Goal: Task Accomplishment & Management: Use online tool/utility

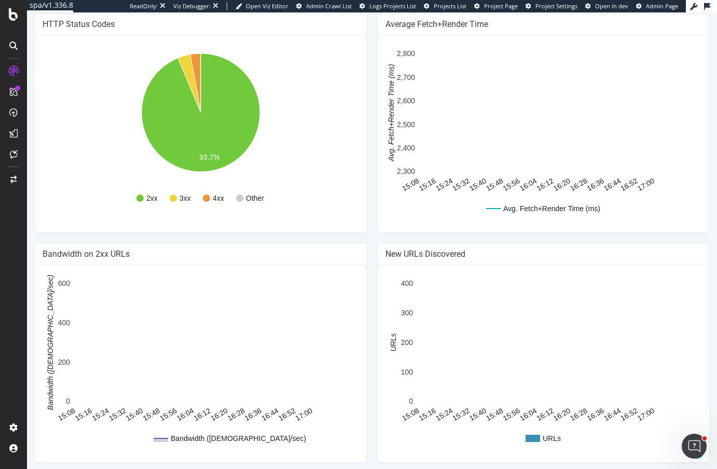
scroll to position [665, 0]
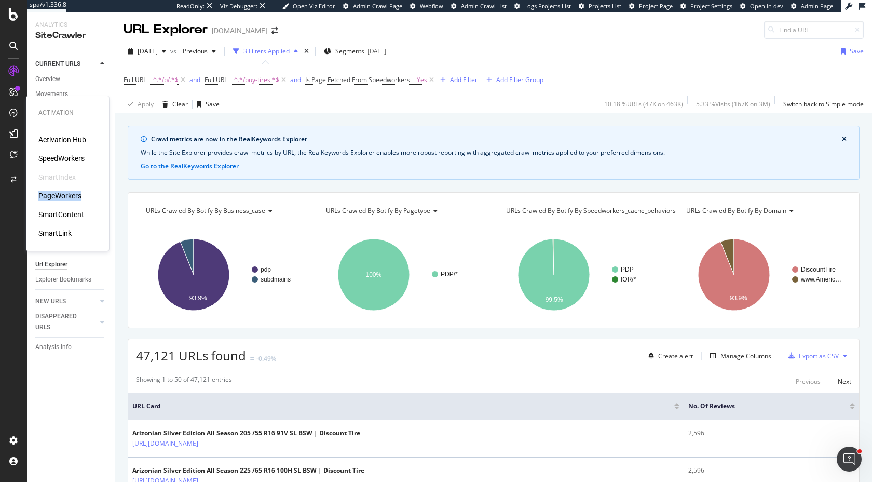
click at [47, 196] on div "PageWorkers" at bounding box center [59, 196] width 43 height 10
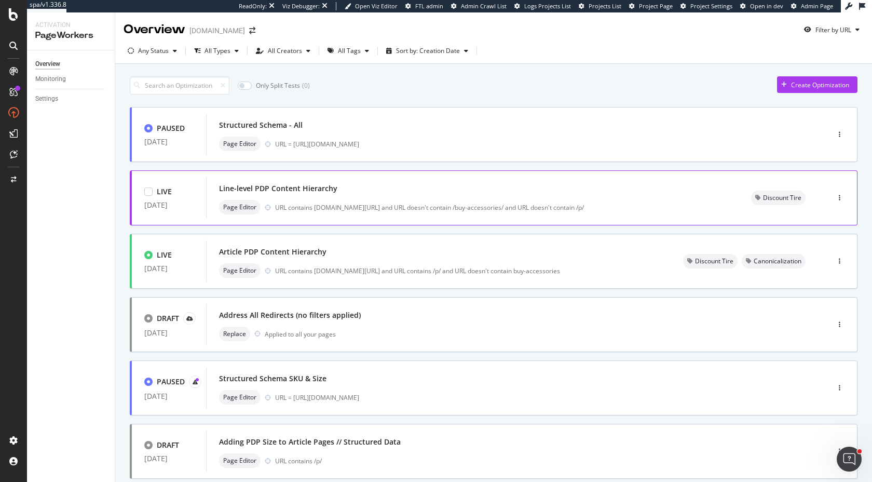
click at [365, 194] on div "Line-level PDP Content Hierarchy" at bounding box center [472, 188] width 507 height 15
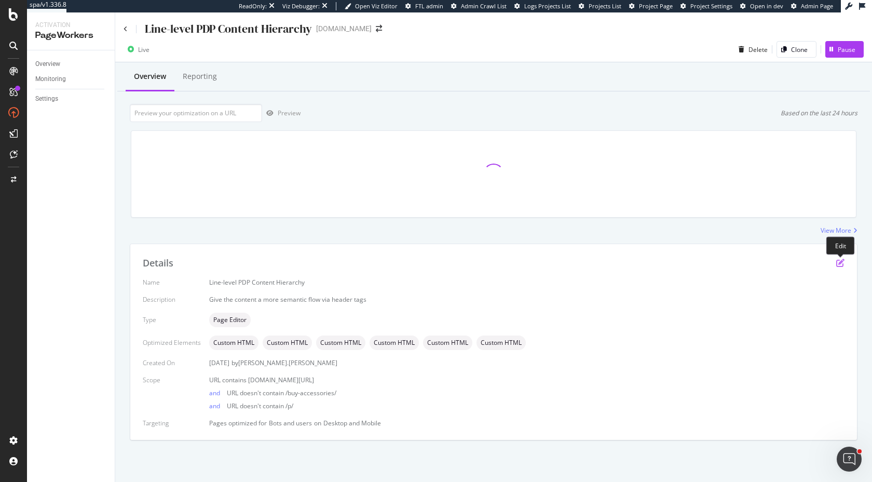
click at [839, 266] on icon "pen-to-square" at bounding box center [840, 263] width 8 height 8
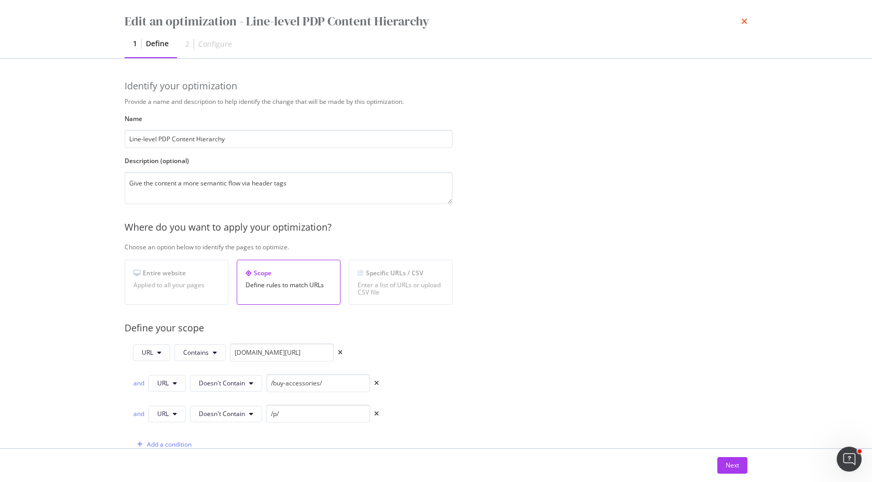
click at [745, 22] on icon "times" at bounding box center [744, 21] width 6 height 8
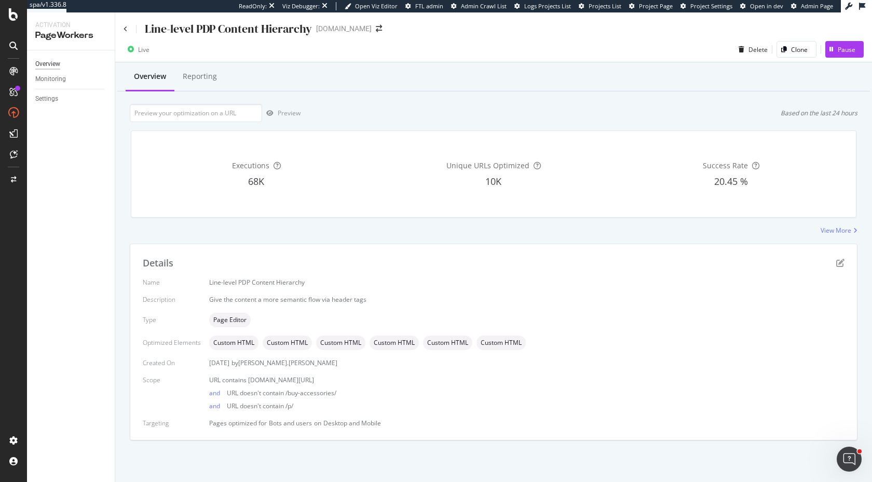
click at [45, 64] on div "Overview" at bounding box center [47, 64] width 25 height 11
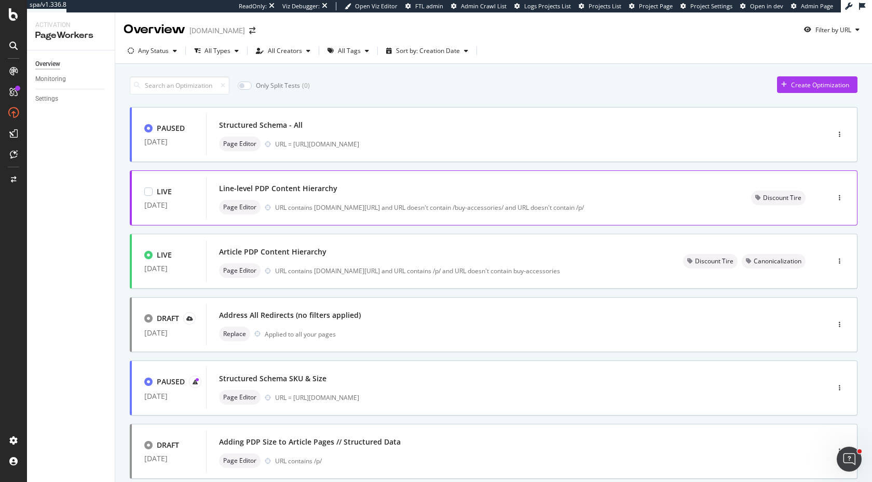
click at [348, 201] on div "Page Editor URL contains discounttire.com/buy- and URL doesn't contain /buy-acc…" at bounding box center [472, 207] width 507 height 15
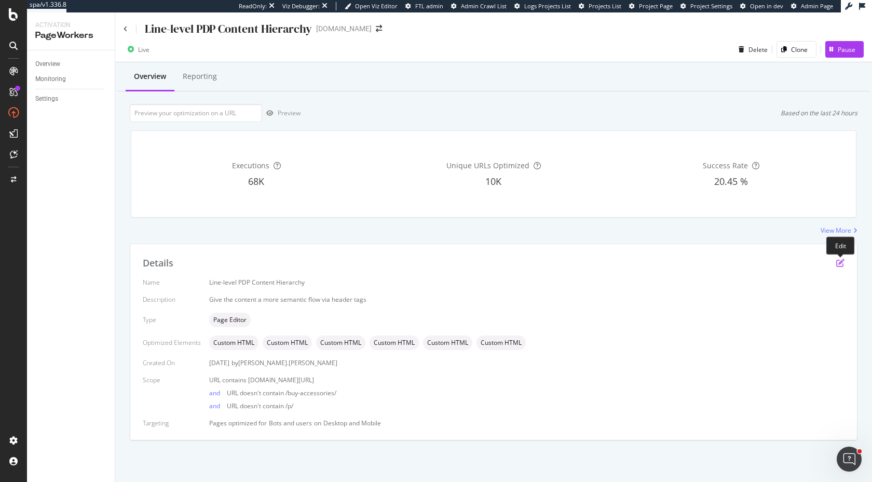
click at [840, 265] on icon "pen-to-square" at bounding box center [840, 263] width 8 height 8
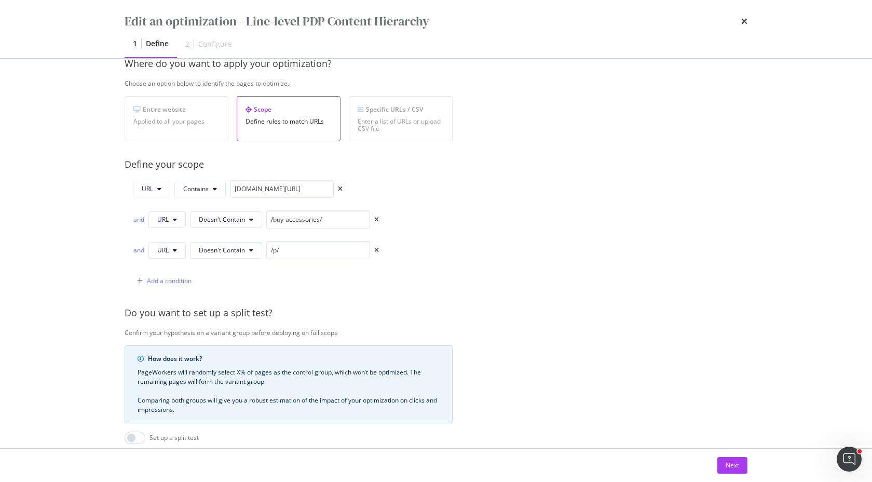
scroll to position [291, 0]
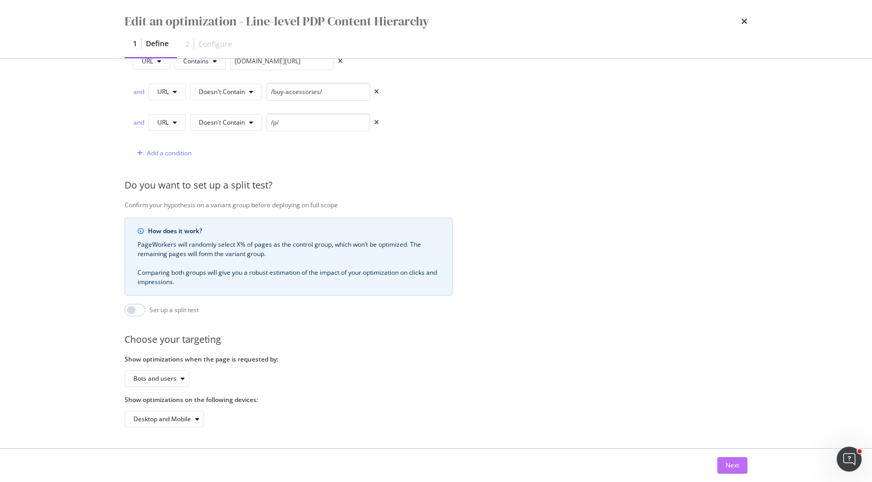
click at [726, 472] on div "Next" at bounding box center [732, 465] width 13 height 16
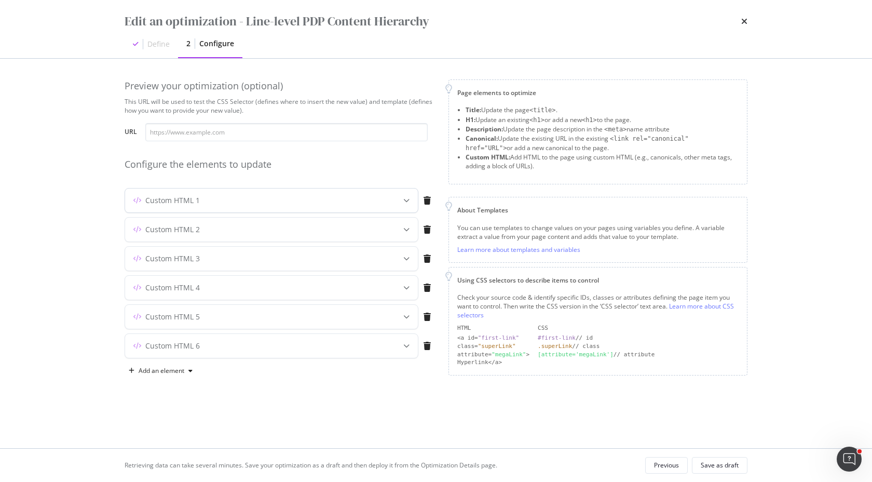
click at [402, 203] on div "modal" at bounding box center [406, 200] width 23 height 24
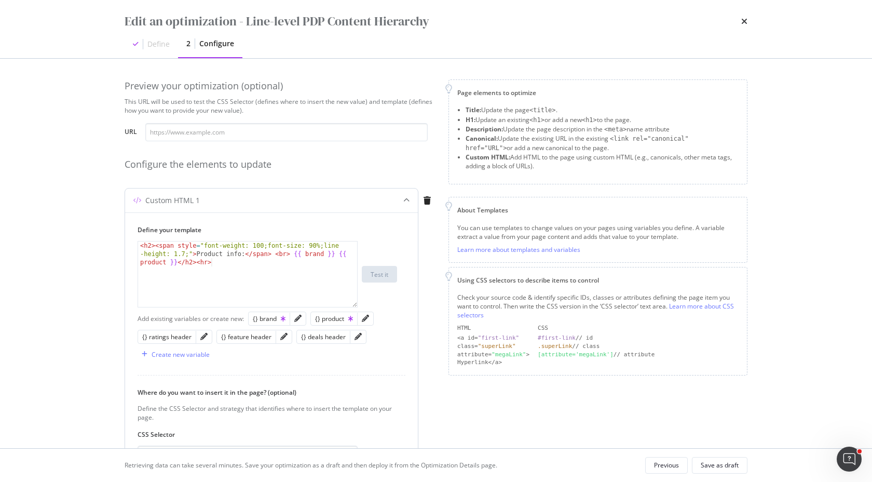
click at [405, 202] on icon "modal" at bounding box center [406, 200] width 6 height 6
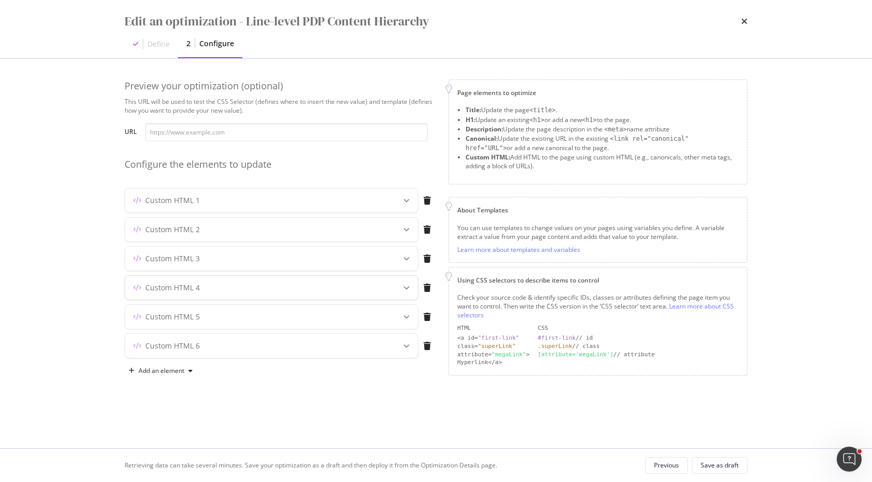
click at [404, 288] on icon "modal" at bounding box center [406, 287] width 6 height 6
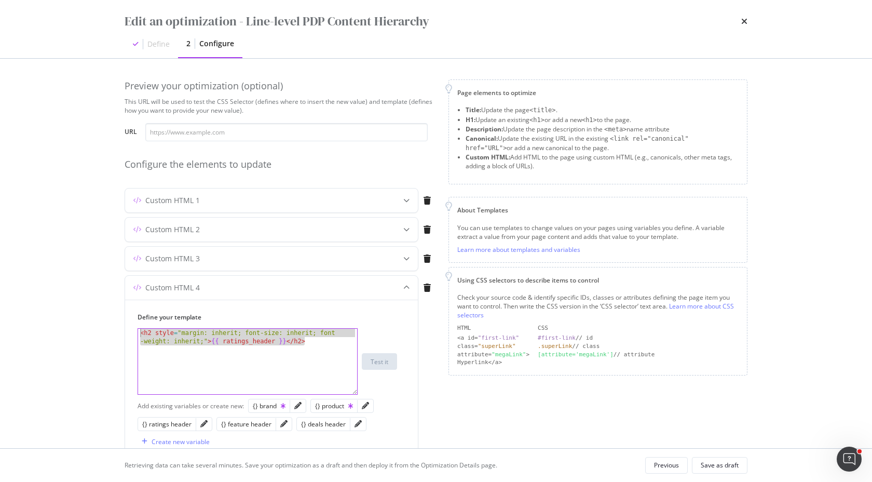
drag, startPoint x: 331, startPoint y: 346, endPoint x: 95, endPoint y: 326, distance: 236.6
click at [95, 326] on div "Edit an optimization - Line-level PDP Content Hierarchy Define 2 Configure Prev…" at bounding box center [436, 241] width 872 height 482
click at [299, 354] on div "< h2 style = "margin: inherit; font-size: inherit; font -weight: inherit;" > {{…" at bounding box center [247, 378] width 219 height 99
click at [144, 334] on div "< h2 style = "margin: inherit; font-size: inherit; font -weight: inherit;" > {{…" at bounding box center [247, 378] width 219 height 99
paste textarea "{% if ratings_header %}"
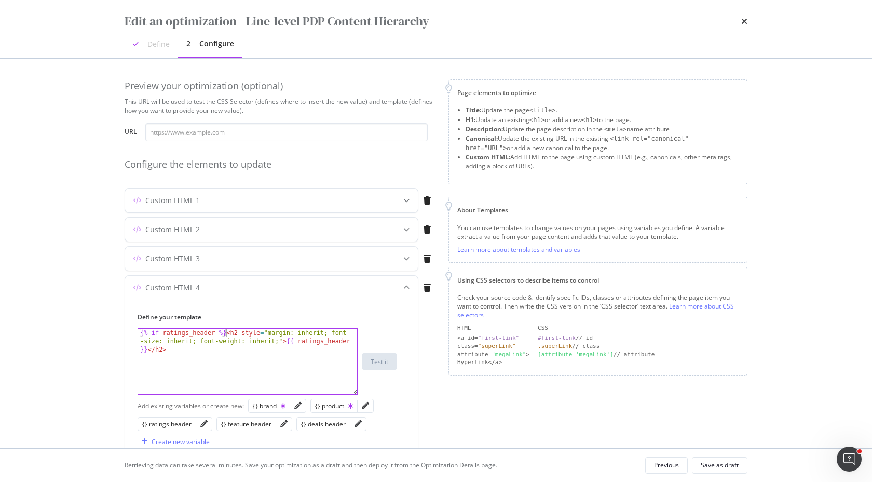
type textarea "<h2 style="margin: inherit; font-size: inherit; font-weight: inherit;">{{ ratin…"
click at [322, 353] on div "{% if ratings_header %} < h2 style = "margin: inherit; font-size: inherit; font…" at bounding box center [247, 374] width 219 height 90
paste textarea "{% endif %}"
type textarea "{% endif %}"
click at [196, 360] on div "{% if ratings_header %} < h2 style = "margin: inherit; font-size: inherit; font…" at bounding box center [247, 370] width 219 height 82
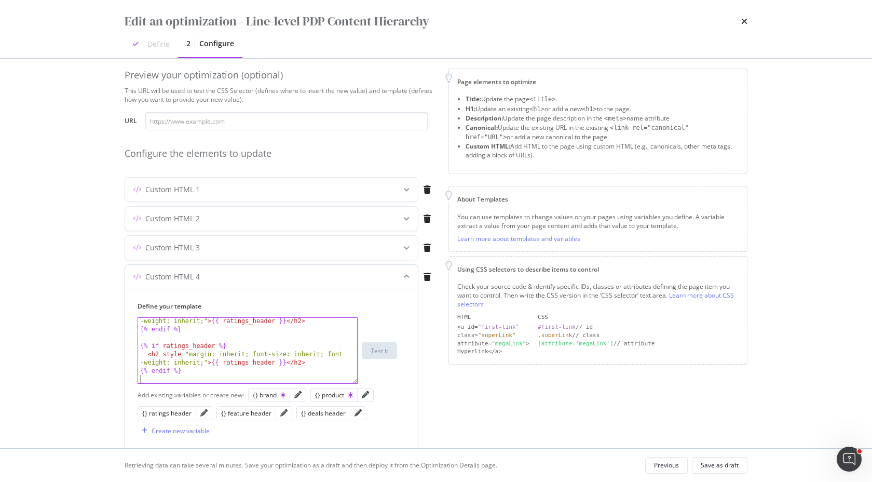
scroll to position [13, 0]
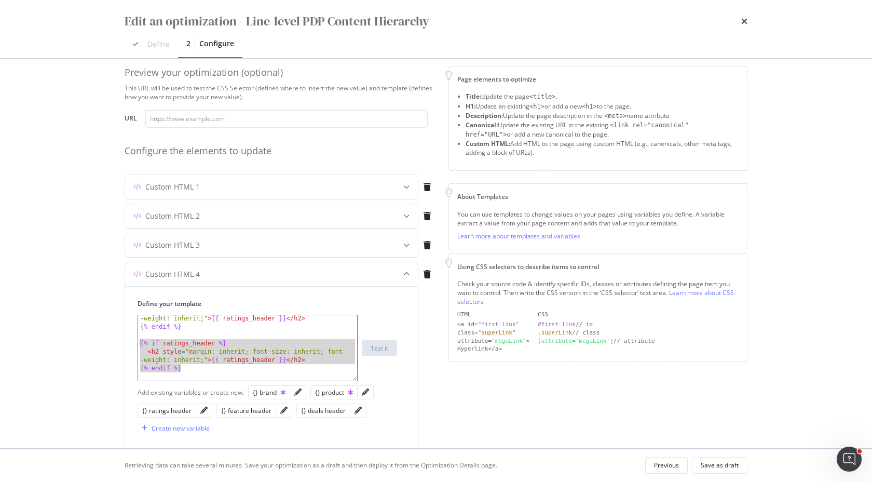
drag, startPoint x: 196, startPoint y: 368, endPoint x: 115, endPoint y: 343, distance: 85.4
click at [115, 343] on div "Preview your optimization (optional) This URL will be used to test the CSS Sele…" at bounding box center [436, 253] width 665 height 389
type textarea "{% if ratings_header %} <h2 style="margin: inherit; font-size: inherit; font-we…"
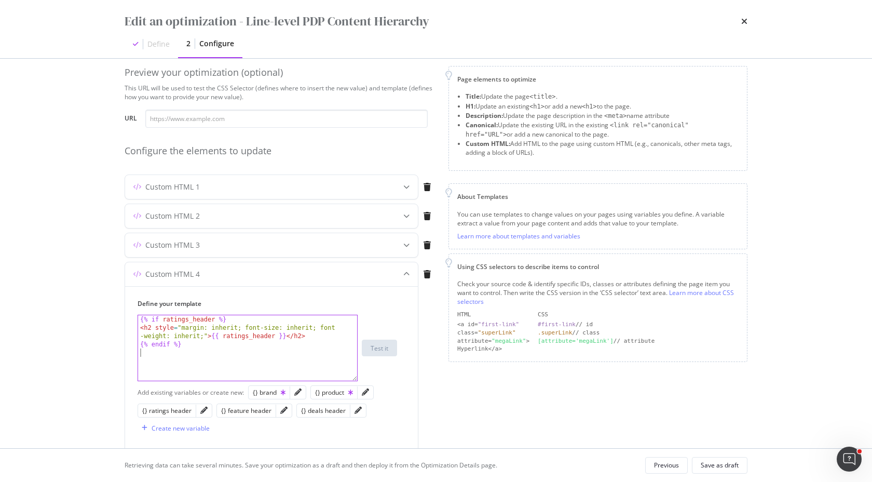
type textarea "{% endif %}"
click at [253, 367] on div "{% if ratings_header %} < h2 style = "margin: inherit; font-size: inherit; font…" at bounding box center [247, 356] width 219 height 82
click at [649, 464] on button "Previous" at bounding box center [666, 465] width 43 height 17
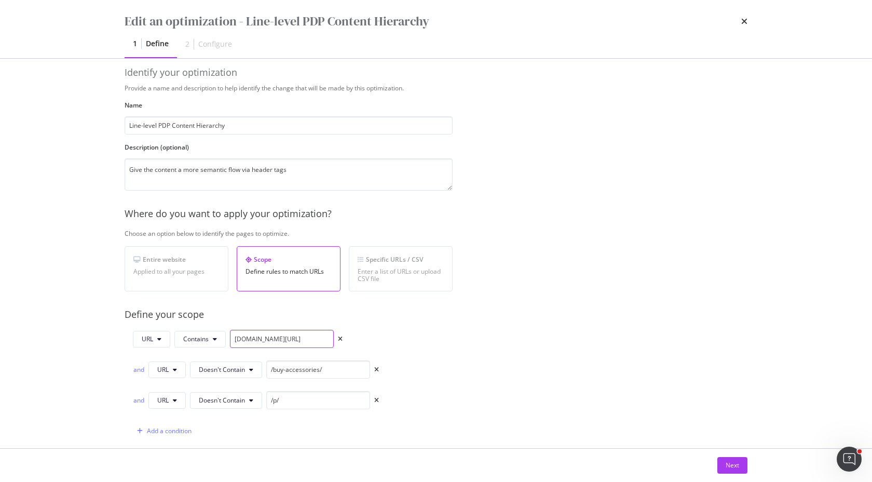
drag, startPoint x: 311, startPoint y: 338, endPoint x: 227, endPoint y: 338, distance: 84.6
click at [227, 338] on div "URL Contains discounttire.com/buy-" at bounding box center [238, 339] width 210 height 18
drag, startPoint x: 330, startPoint y: 368, endPoint x: 222, endPoint y: 368, distance: 108.0
click at [222, 368] on div "and URL Doesn't Contain /buy-accessories/" at bounding box center [256, 369] width 246 height 18
drag, startPoint x: 300, startPoint y: 400, endPoint x: 248, endPoint y: 400, distance: 51.9
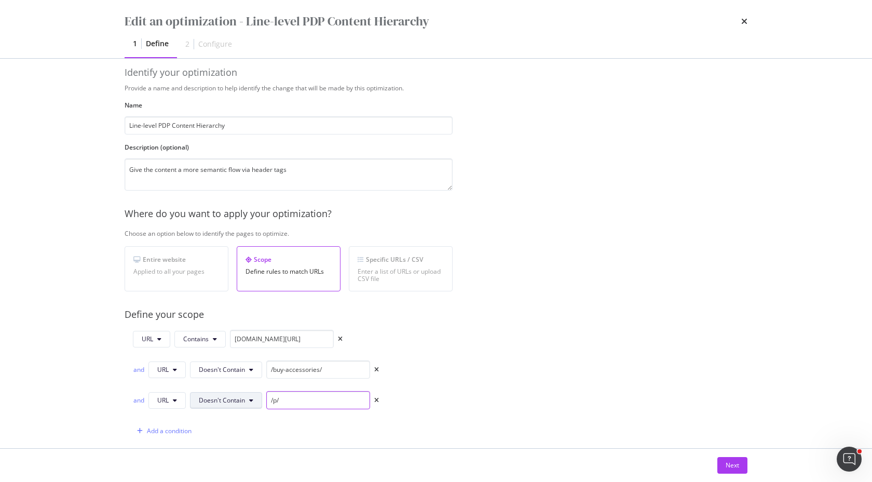
click at [248, 400] on div "and URL Doesn't Contain /p/" at bounding box center [256, 400] width 246 height 18
click at [728, 463] on div "Next" at bounding box center [732, 464] width 13 height 9
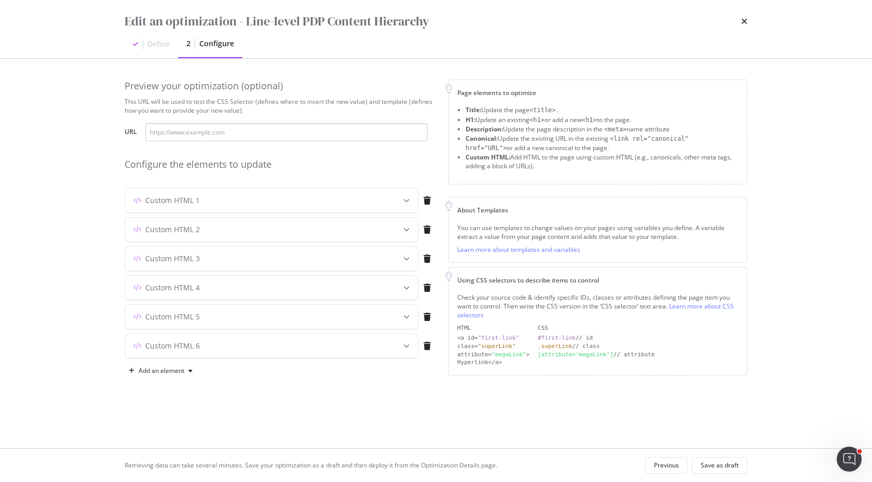
scroll to position [0, 0]
click at [407, 293] on div "modal" at bounding box center [406, 288] width 23 height 24
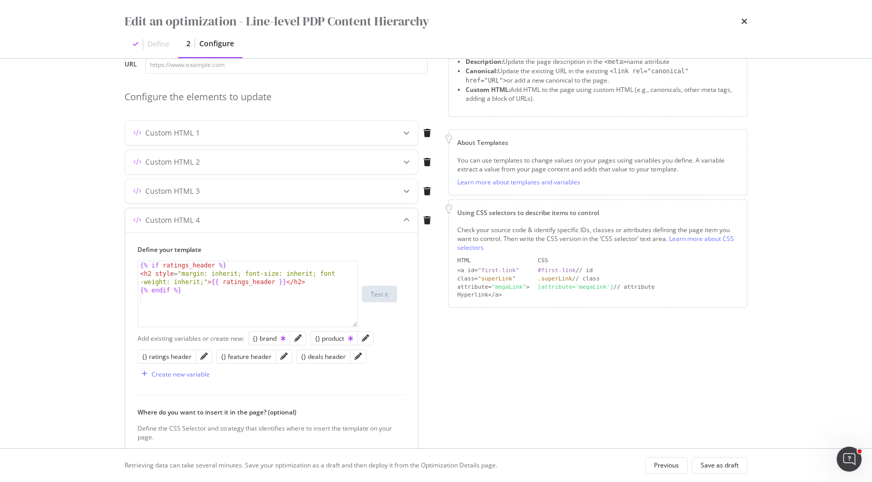
scroll to position [69, 0]
click at [204, 355] on icon "pencil" at bounding box center [203, 354] width 7 height 7
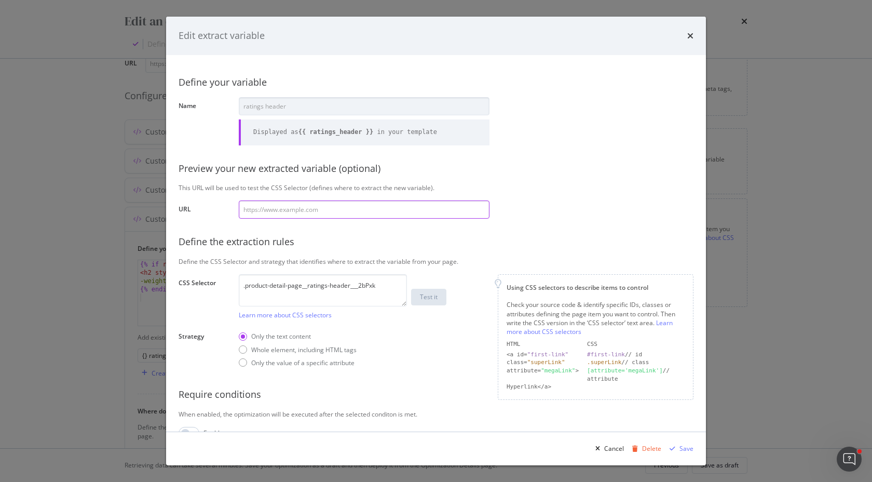
click at [302, 212] on input "modal" at bounding box center [364, 209] width 251 height 18
paste input "https://www.discounttire.com/buy-tires/continental-sport-contact-2"
type input "https://www.discounttire.com/buy-tires/continental-sport-contact-2"
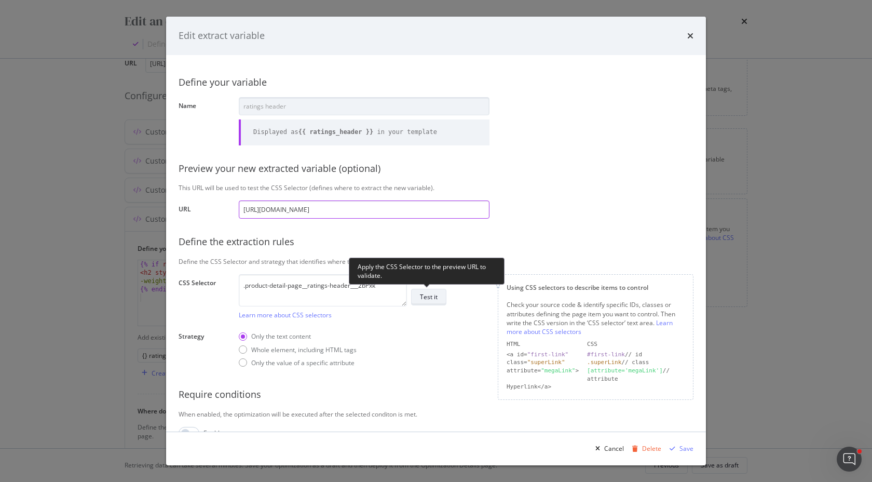
type input "https://www.discounttire.com/buy-tires/continental-sport-contact-2"
click at [432, 299] on div "Test it" at bounding box center [429, 296] width 18 height 9
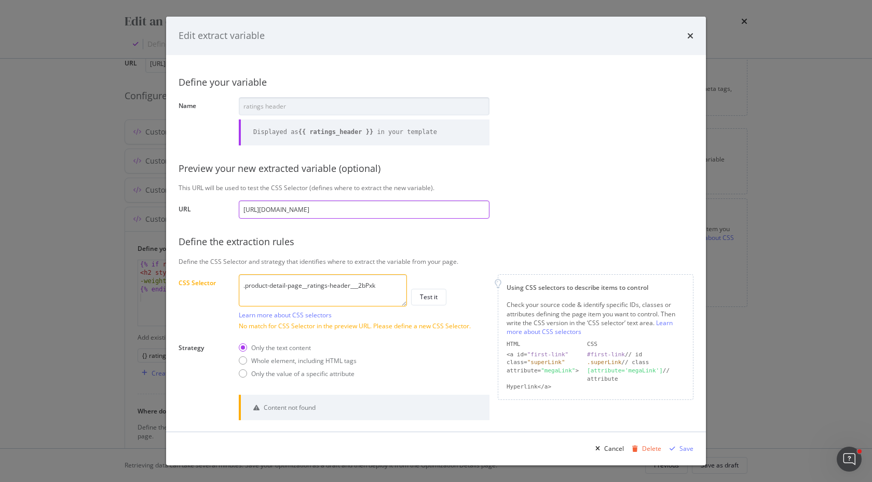
drag, startPoint x: 452, startPoint y: 212, endPoint x: 64, endPoint y: 208, distance: 387.3
click at [64, 208] on div "Edit extract variable Define your variable Name ratings header Displayed as {{ …" at bounding box center [436, 241] width 872 height 482
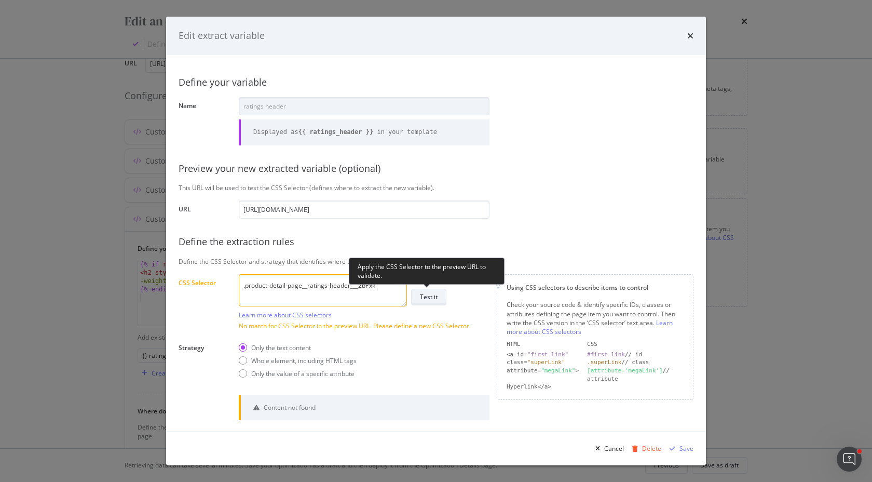
click at [428, 297] on div "Test it" at bounding box center [429, 296] width 18 height 9
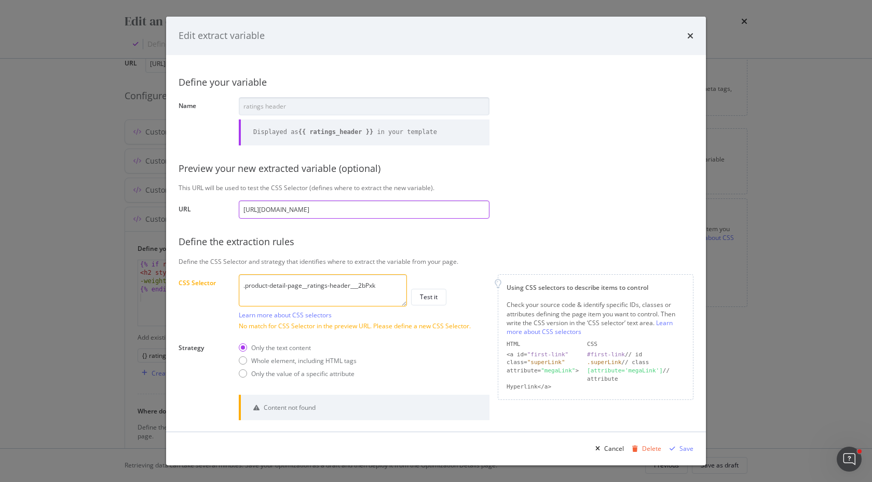
drag, startPoint x: 456, startPoint y: 213, endPoint x: 126, endPoint y: 208, distance: 329.7
click at [126, 208] on div "Edit extract variable Define your variable Name ratings header Displayed as {{ …" at bounding box center [436, 241] width 872 height 482
paste input "oper-evolution-ht"
type input "https://www.discounttire.com/buy-tires/cooper-evolution-ht"
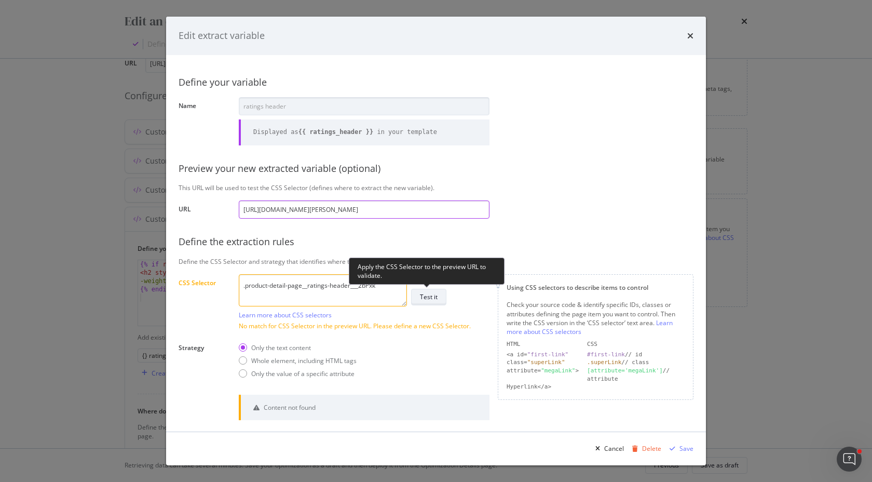
type input "https://www.discounttire.com/buy-tires/cooper-evolution-ht"
click at [424, 299] on div "Test it" at bounding box center [429, 296] width 18 height 9
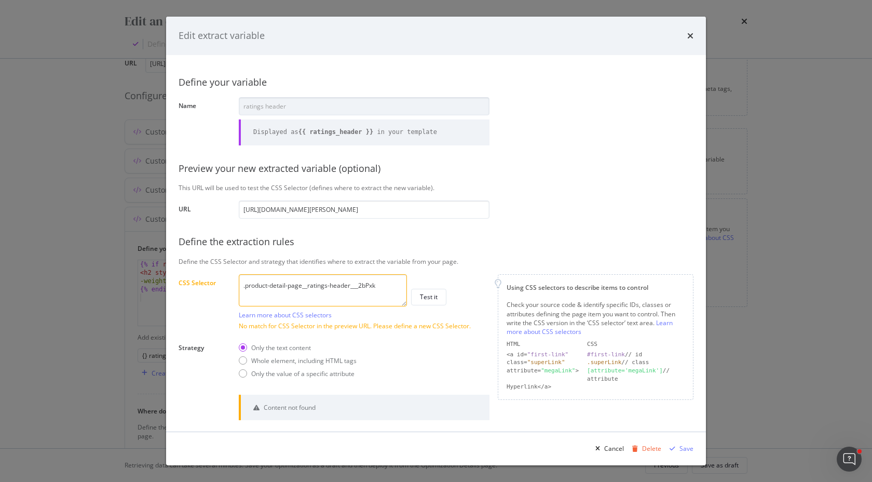
drag, startPoint x: 384, startPoint y: 287, endPoint x: 236, endPoint y: 284, distance: 148.0
click at [236, 284] on div "Define your variable Name ratings header Displayed as {{ ratings_header }} in y…" at bounding box center [436, 277] width 515 height 421
click at [376, 294] on textarea ".product-detail-page__ratings-header___2bPxk" at bounding box center [323, 290] width 168 height 32
drag, startPoint x: 391, startPoint y: 287, endPoint x: 358, endPoint y: 286, distance: 32.7
click at [358, 286] on textarea ".product-detail-page__ratings-header___2bPxk" at bounding box center [323, 290] width 168 height 32
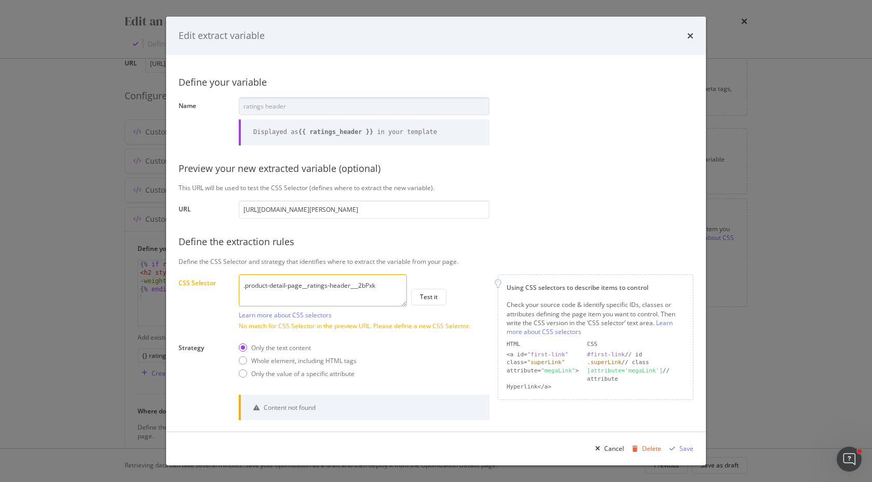
click at [358, 286] on textarea ".product-detail-page__ratings-header___2bPxk" at bounding box center [323, 290] width 168 height 32
drag, startPoint x: 350, startPoint y: 286, endPoint x: 260, endPoint y: 288, distance: 90.3
click at [260, 288] on textarea ".product-detail-page__ratings-header___2bPxk" at bounding box center [323, 290] width 168 height 32
click at [687, 33] on icon "times" at bounding box center [690, 36] width 6 height 8
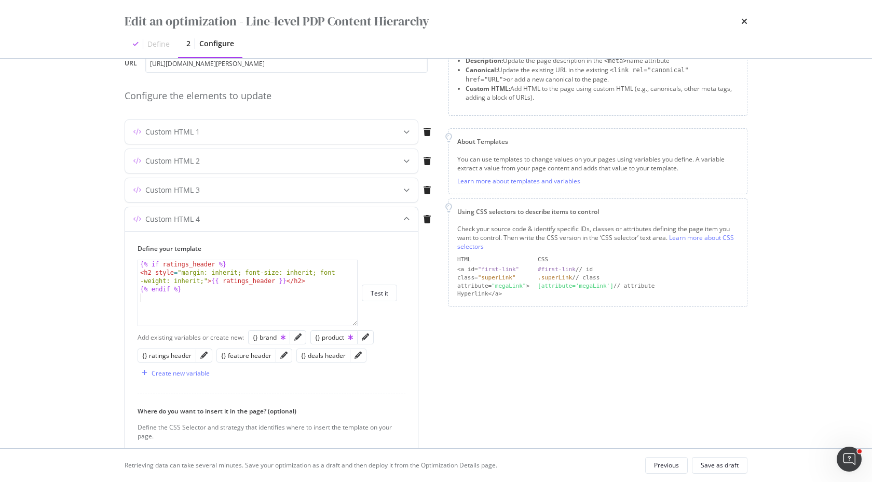
click at [207, 357] on div "modal" at bounding box center [204, 355] width 16 height 13
click at [205, 357] on icon "pencil" at bounding box center [203, 354] width 7 height 7
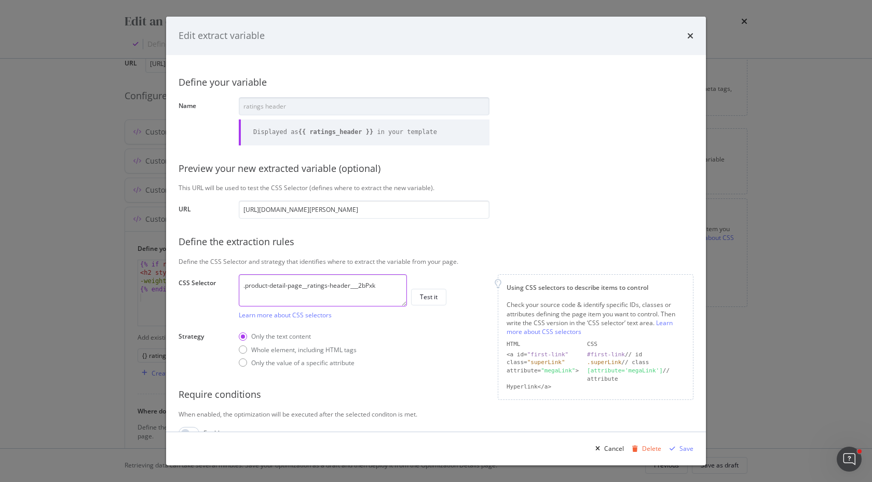
drag, startPoint x: 369, startPoint y: 288, endPoint x: 134, endPoint y: 286, distance: 234.7
click at [134, 287] on div "Edit extract variable Define your variable Name ratings header Displayed as {{ …" at bounding box center [436, 241] width 872 height 482
click at [692, 35] on icon "times" at bounding box center [690, 36] width 6 height 8
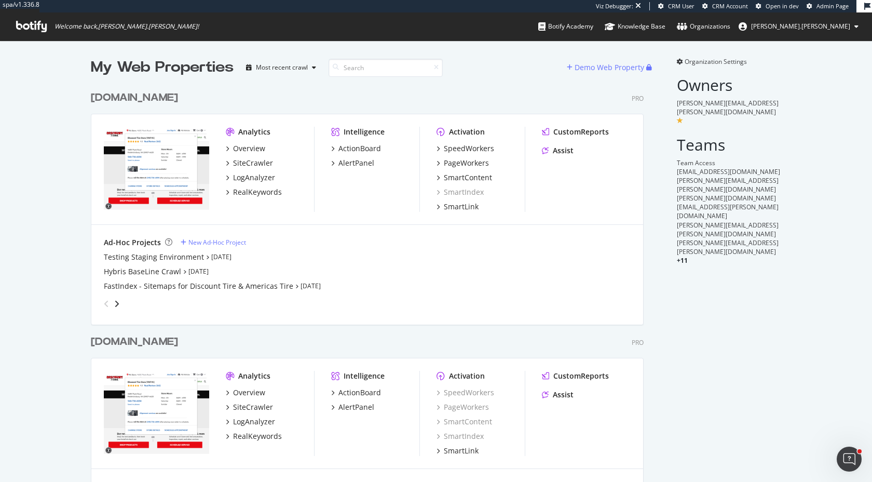
click at [138, 93] on div "discounttire.com" at bounding box center [134, 97] width 87 height 15
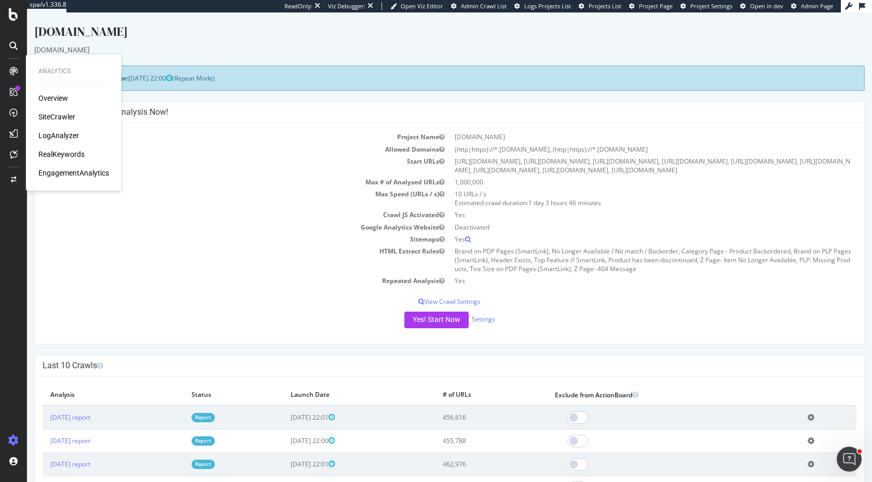
click at [71, 118] on div "SiteCrawler" at bounding box center [56, 117] width 37 height 10
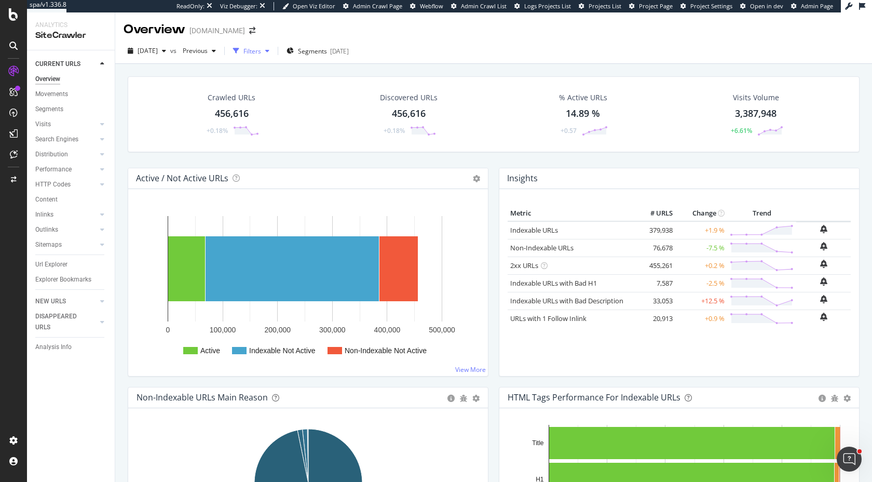
click at [261, 53] on div "Filters" at bounding box center [252, 51] width 18 height 9
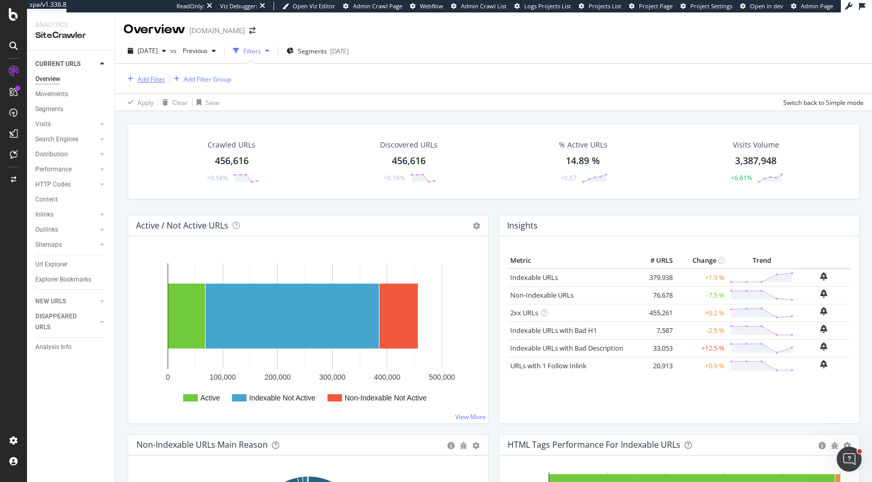
click at [148, 79] on div "Add Filter" at bounding box center [152, 79] width 28 height 9
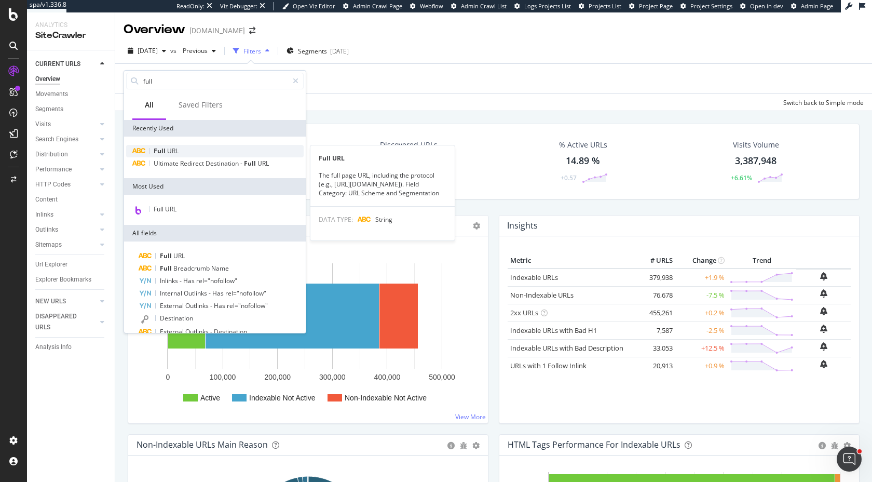
type input "full"
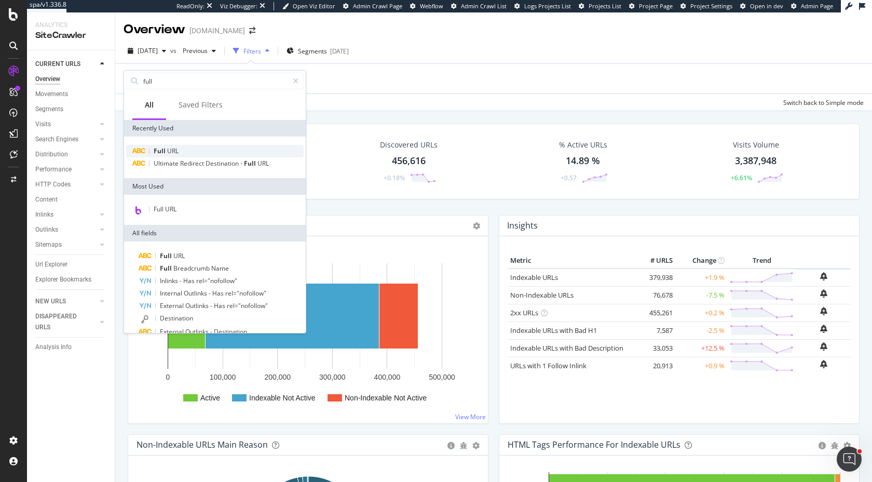
click at [192, 156] on div "Full URL" at bounding box center [215, 151] width 178 height 12
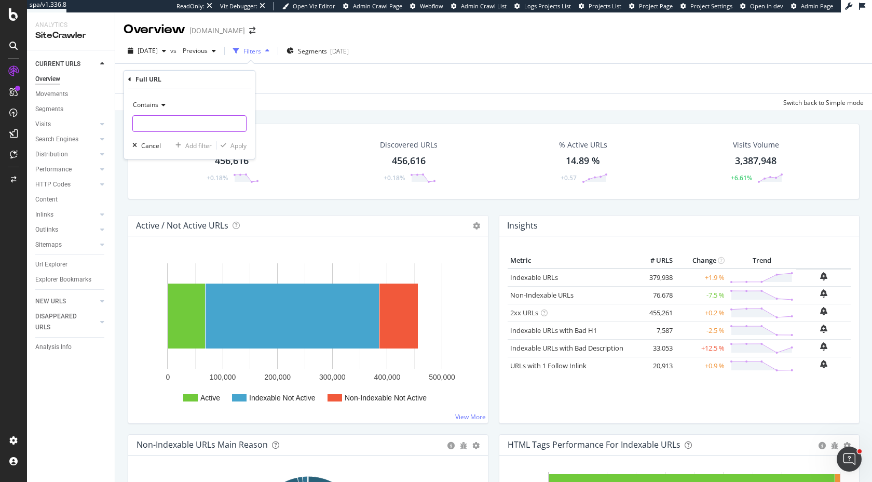
click at [178, 123] on input "text" at bounding box center [189, 123] width 113 height 17
paste input "discounttire.com/buy-"
type input "discounttire.com/buy-"
click at [239, 146] on div "Apply" at bounding box center [239, 145] width 16 height 9
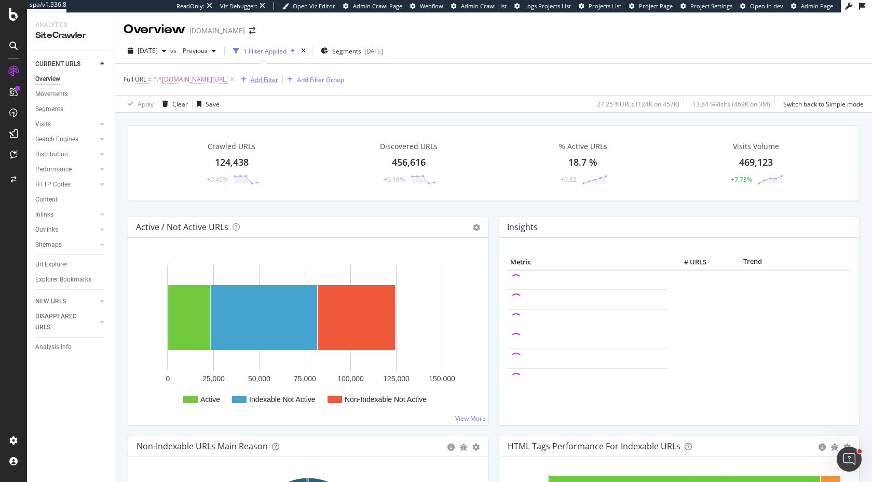
click at [264, 82] on div "Add Filter" at bounding box center [265, 79] width 28 height 9
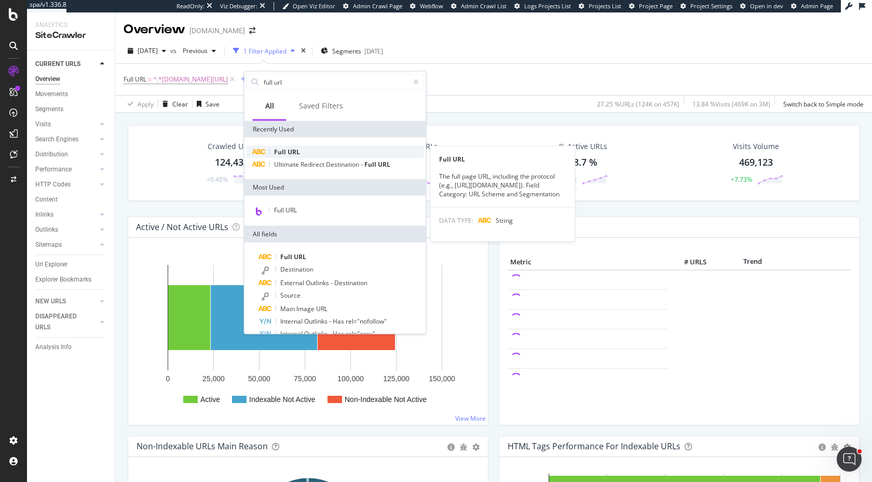
type input "full url"
click at [288, 155] on span "URL" at bounding box center [294, 151] width 12 height 9
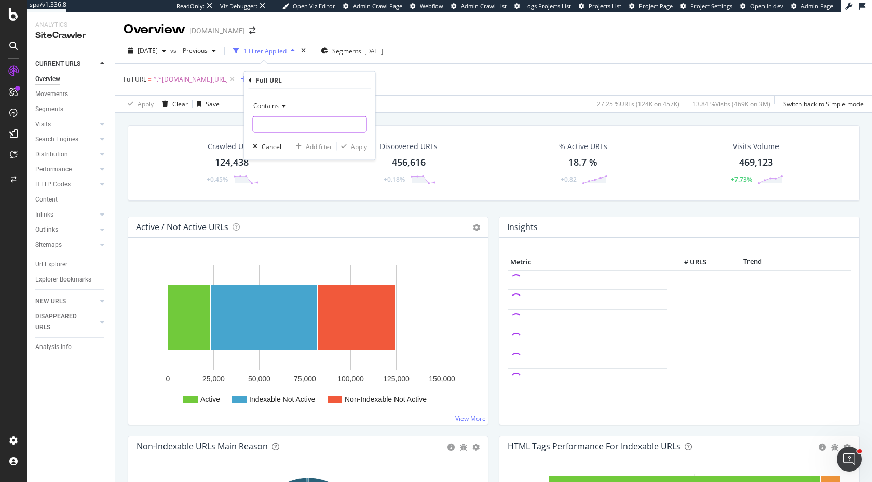
click at [282, 125] on input "text" at bounding box center [309, 124] width 113 height 17
paste input "/buy-accessories/"
type input "/buy-accessories/"
click at [363, 145] on div "Apply" at bounding box center [359, 146] width 16 height 9
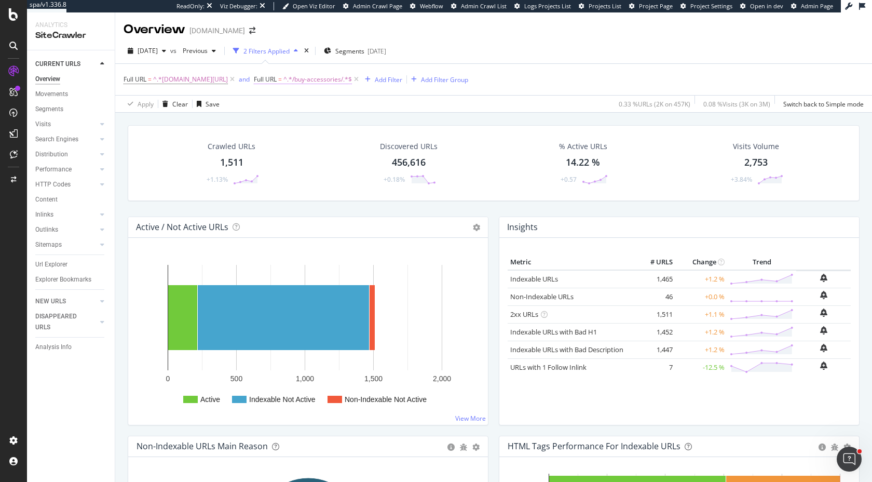
click at [277, 79] on span "Full URL" at bounding box center [265, 79] width 23 height 9
click at [286, 105] on span "Contains" at bounding box center [282, 104] width 25 height 9
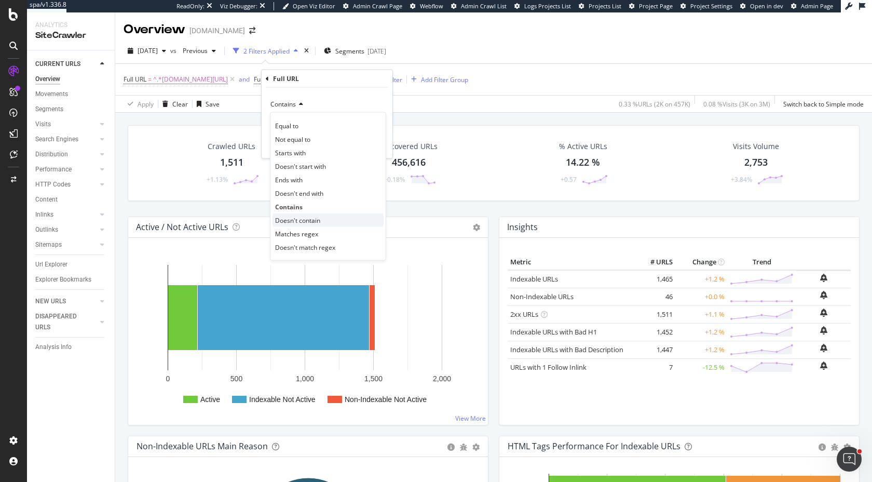
click at [304, 222] on span "Doesn't contain" at bounding box center [297, 219] width 45 height 9
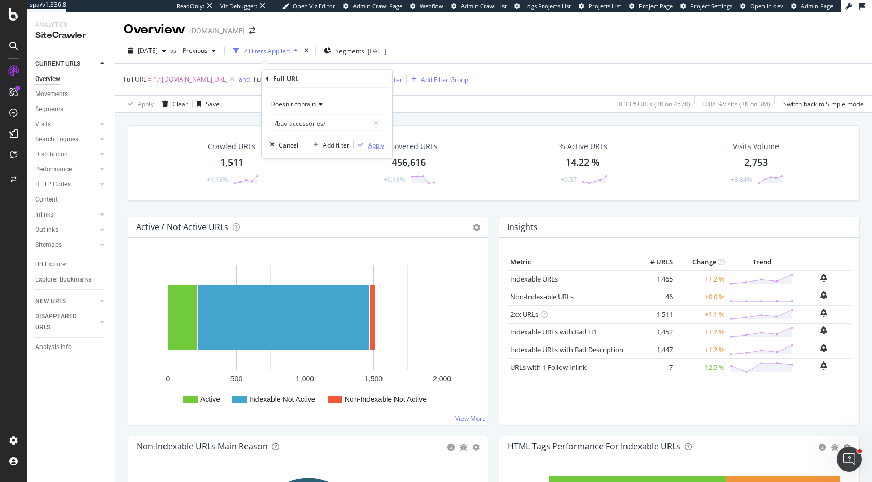
click at [377, 144] on div "Apply" at bounding box center [376, 144] width 16 height 9
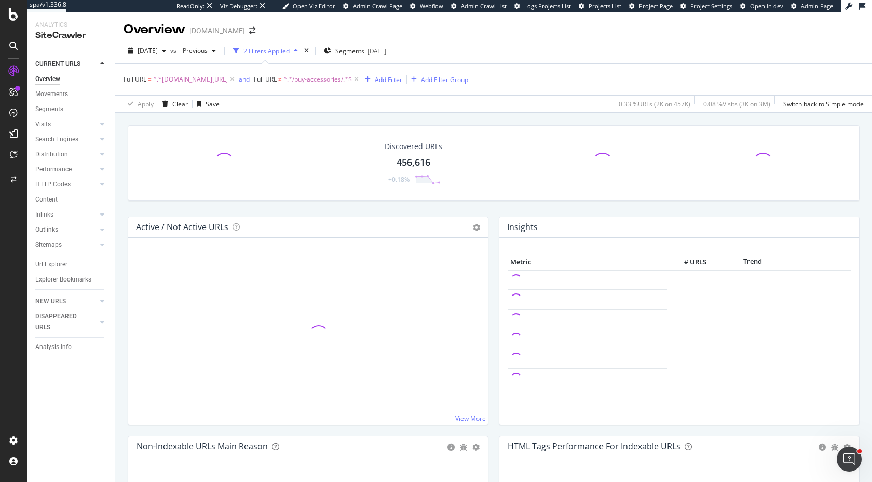
click at [397, 79] on div "Add Filter" at bounding box center [389, 79] width 28 height 9
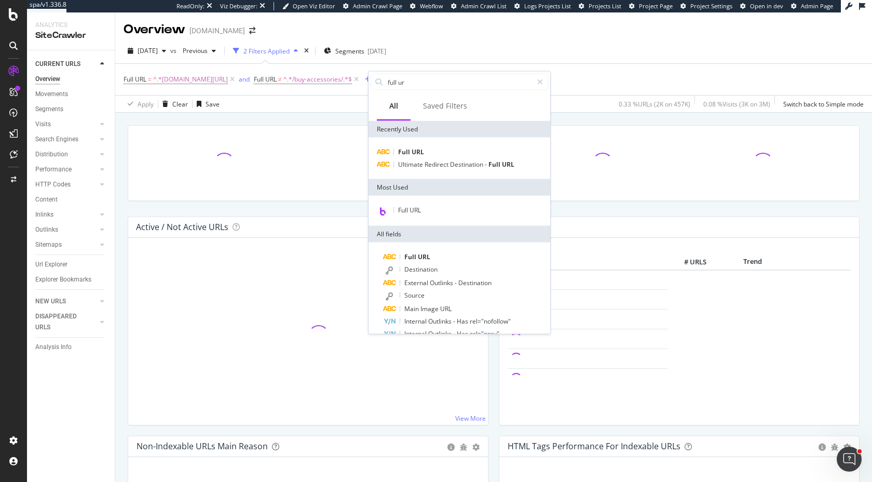
type input "full url"
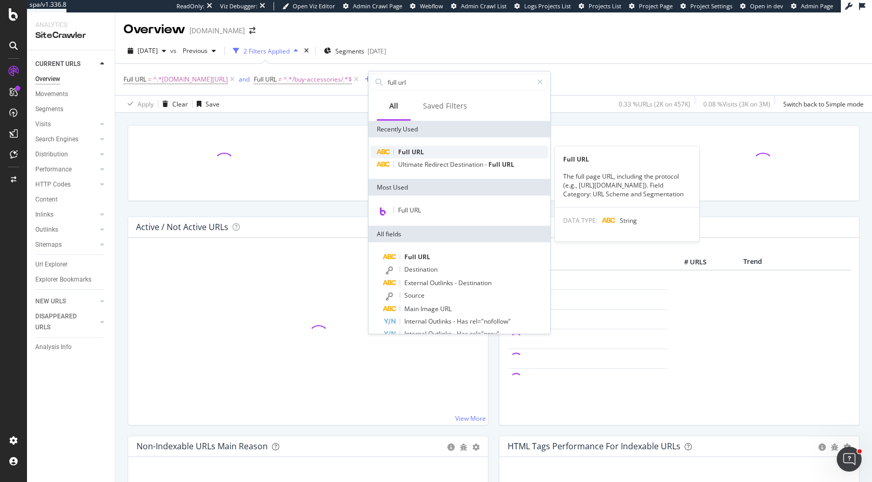
click at [423, 148] on span "URL" at bounding box center [418, 151] width 12 height 9
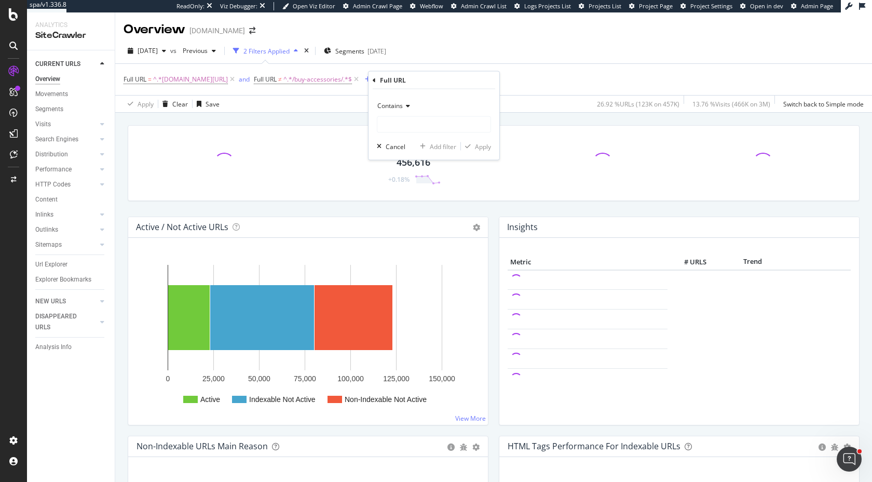
click at [391, 103] on span "Contains" at bounding box center [389, 105] width 25 height 9
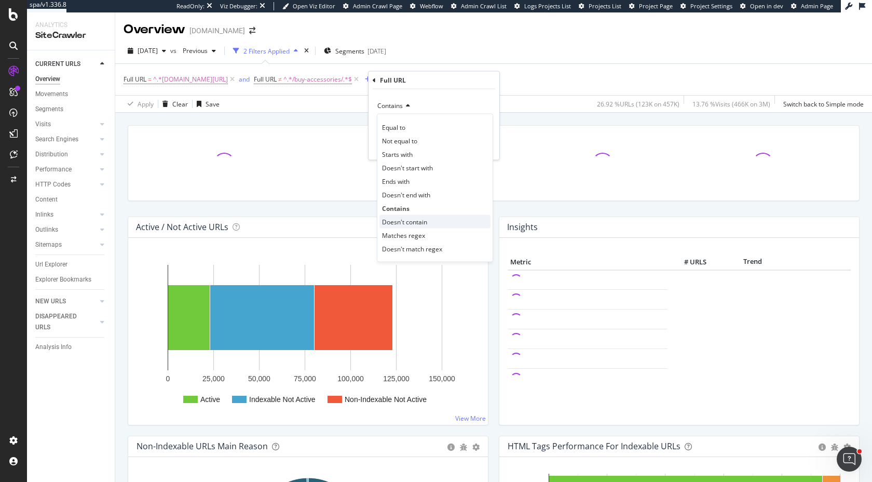
click at [414, 223] on span "Doesn't contain" at bounding box center [404, 221] width 45 height 9
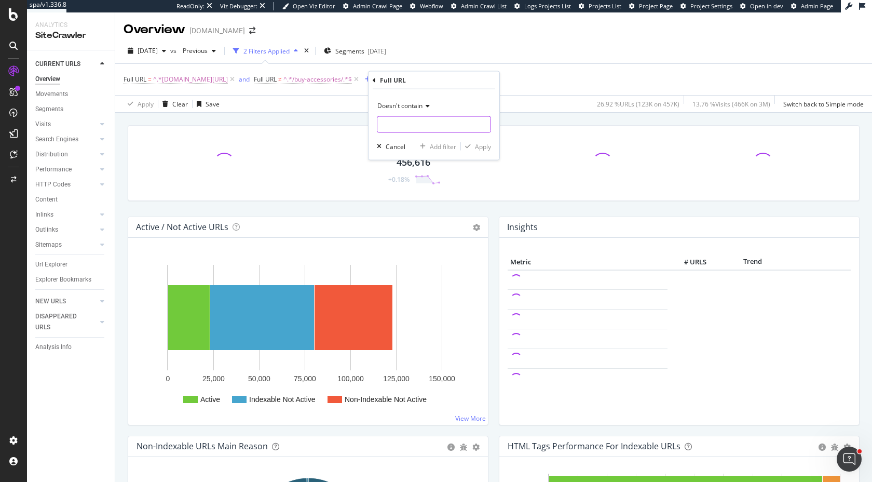
click at [409, 130] on input "text" at bounding box center [433, 124] width 113 height 17
paste input "/p/"
type input "/p/"
click at [483, 147] on div "Apply" at bounding box center [483, 146] width 16 height 9
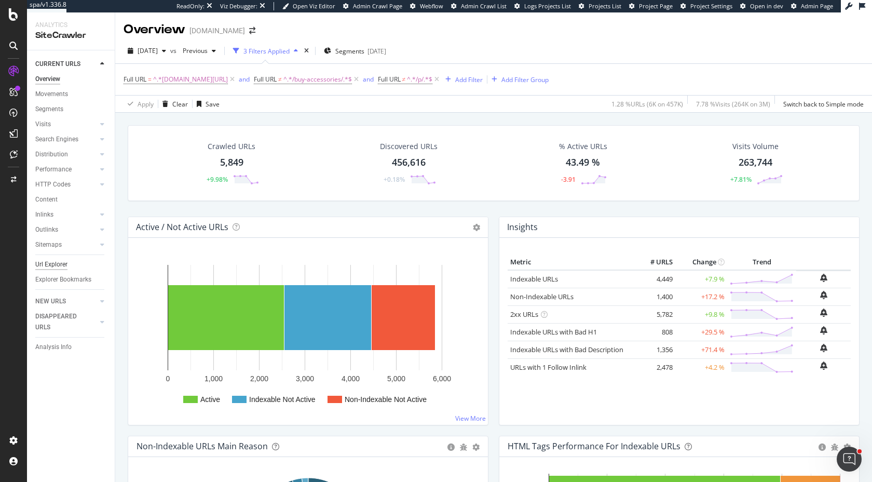
click at [48, 268] on div "Url Explorer" at bounding box center [51, 264] width 32 height 11
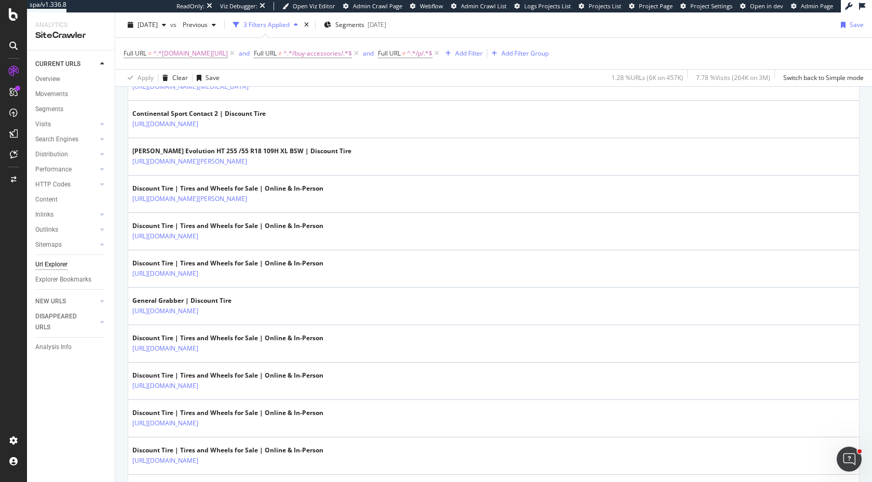
scroll to position [555, 0]
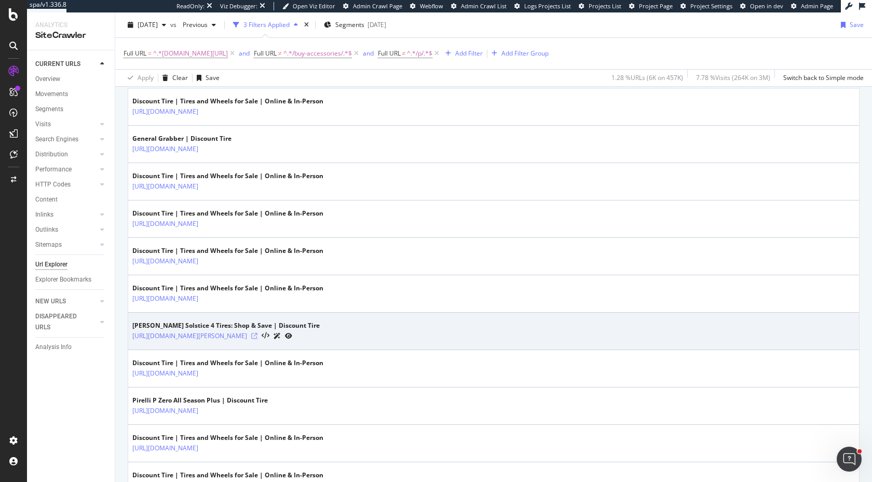
click at [258, 336] on icon at bounding box center [254, 336] width 6 height 6
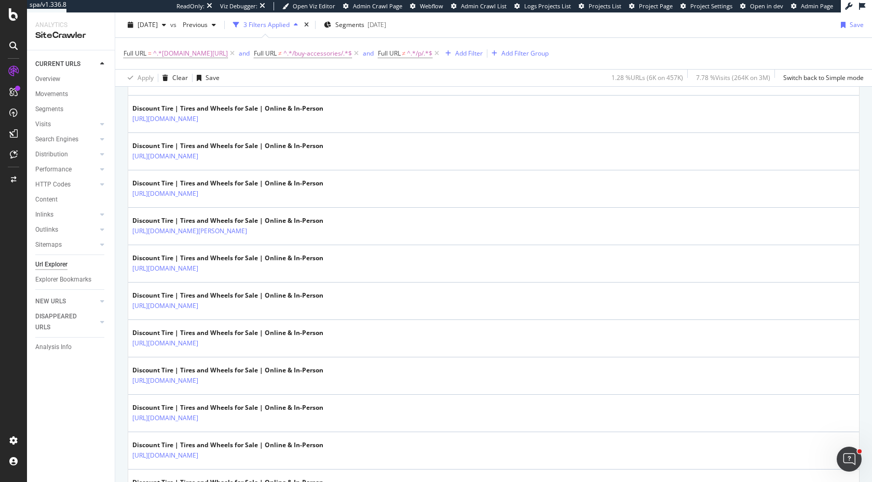
scroll to position [1358, 0]
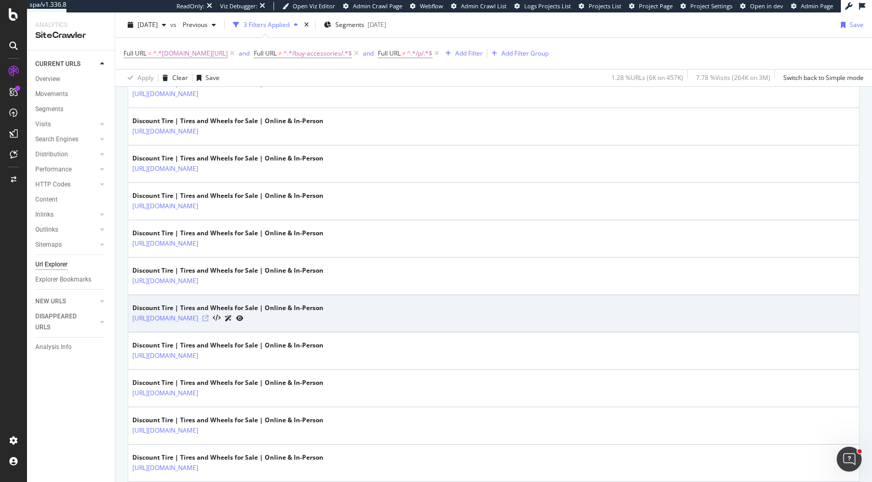
click at [209, 319] on icon at bounding box center [205, 318] width 6 height 6
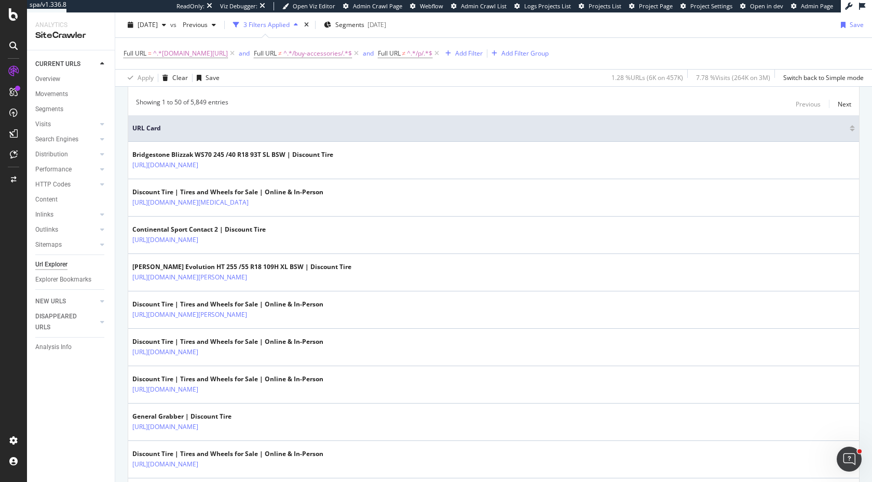
scroll to position [161, 0]
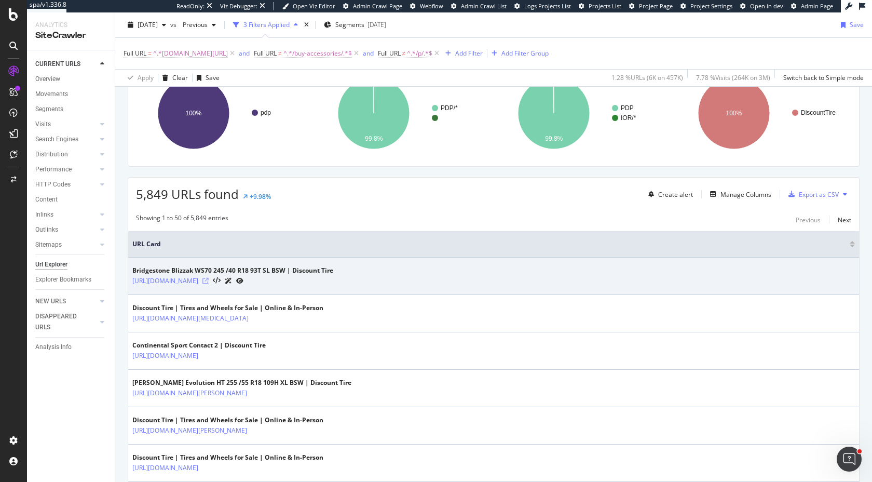
click at [209, 282] on icon at bounding box center [205, 281] width 6 height 6
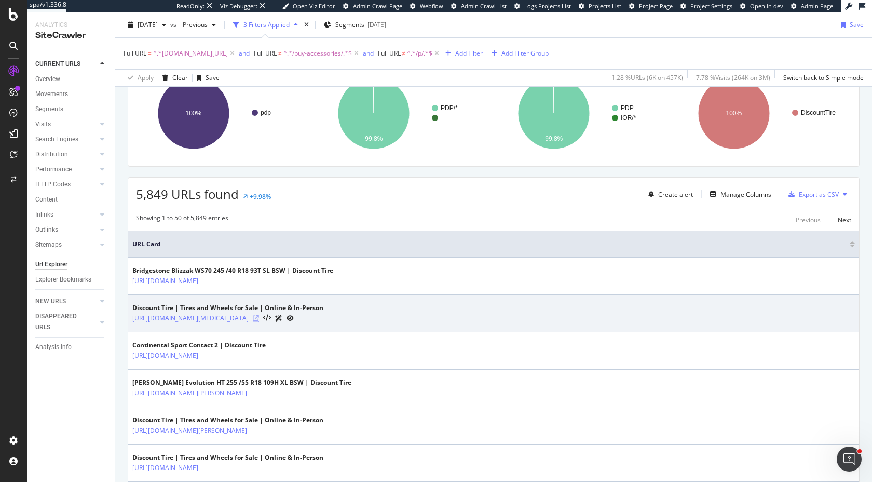
click at [259, 320] on icon at bounding box center [256, 318] width 6 height 6
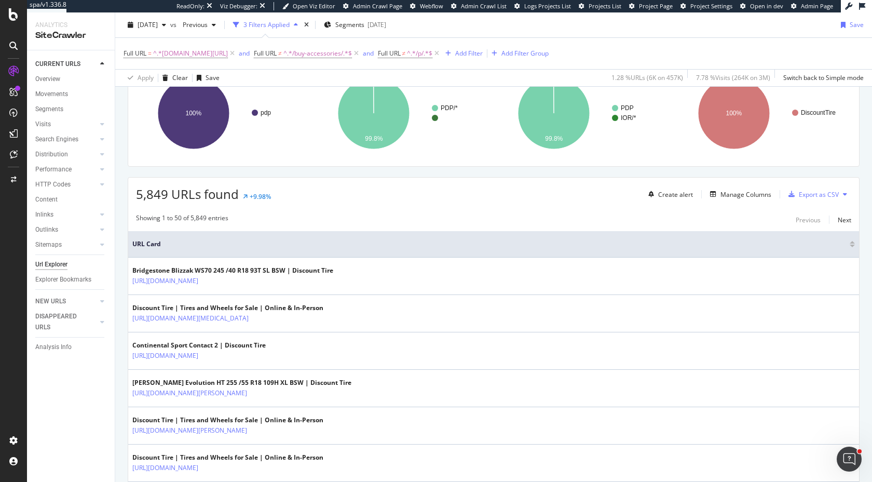
scroll to position [0, 0]
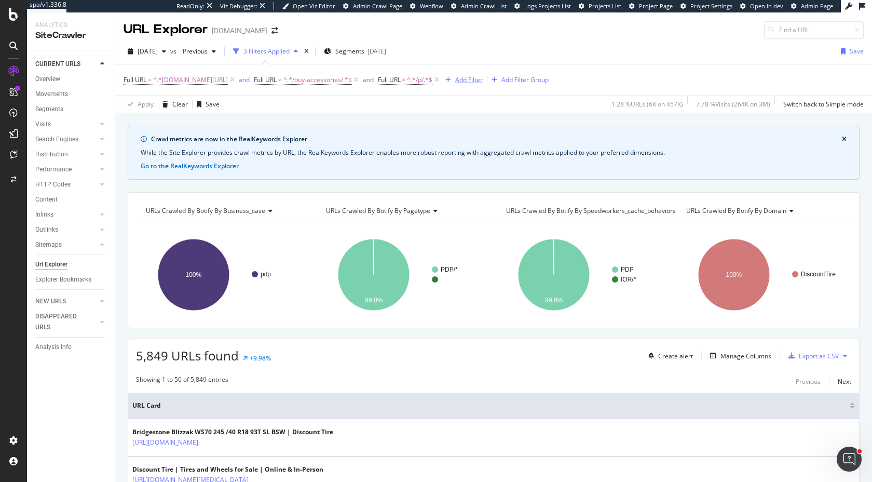
click at [472, 82] on div "Add Filter" at bounding box center [469, 79] width 28 height 9
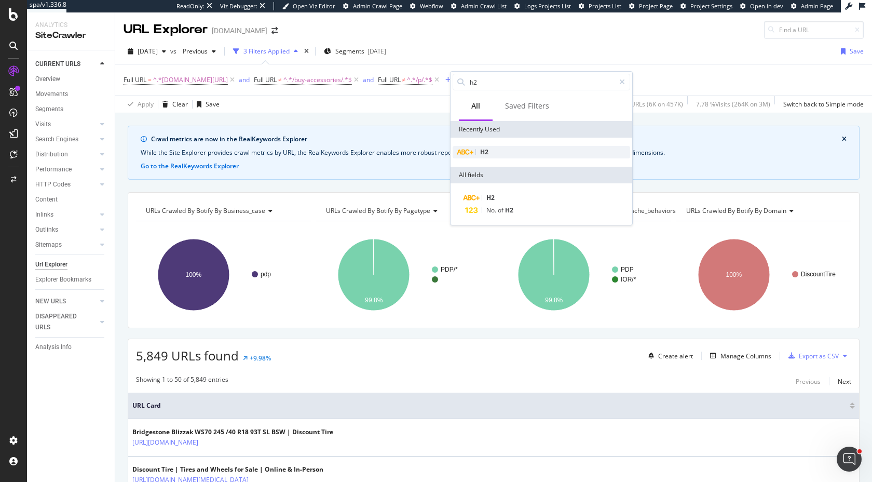
type input "h2"
click at [508, 154] on div "H2" at bounding box center [542, 152] width 178 height 12
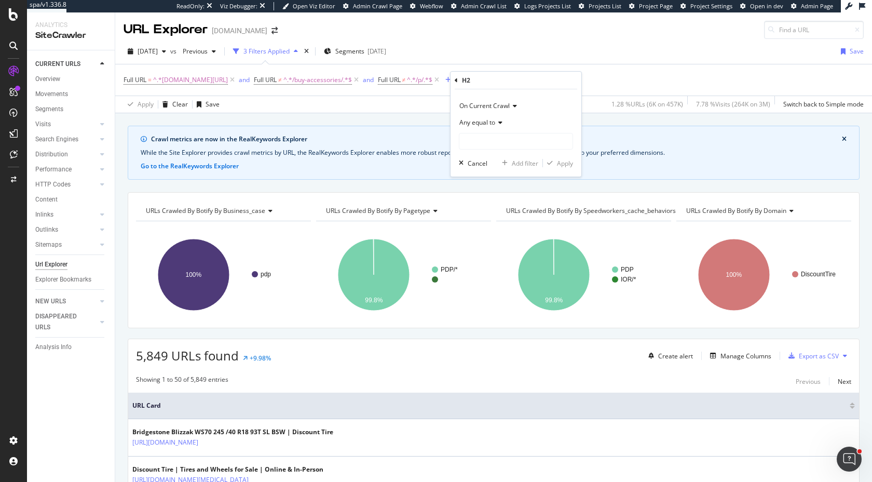
click at [478, 120] on span "Any equal to" at bounding box center [477, 122] width 36 height 9
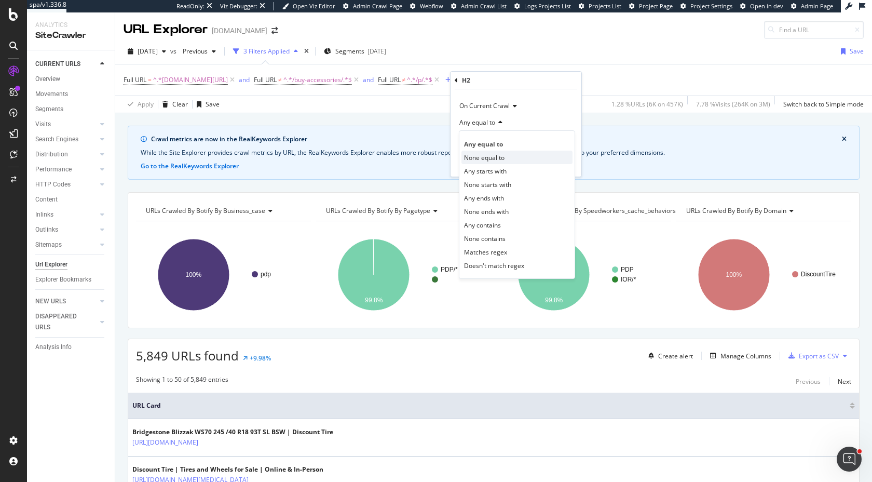
click at [494, 157] on span "None equal to" at bounding box center [484, 157] width 40 height 9
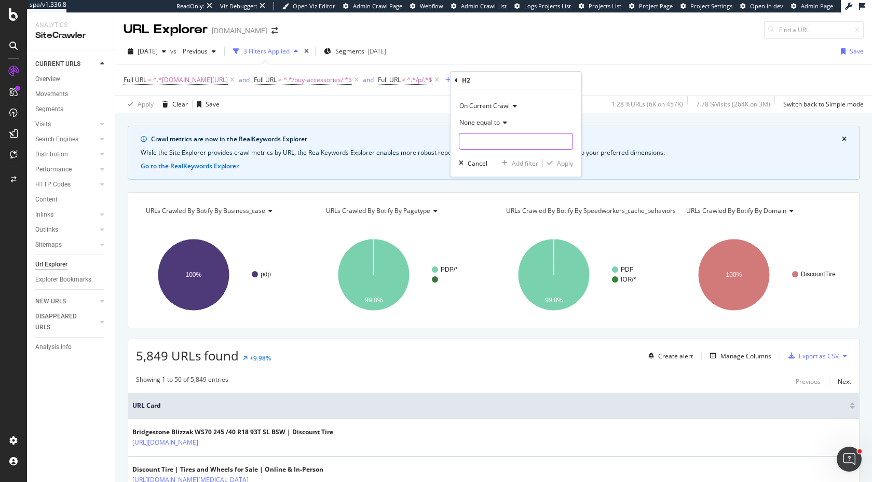
click at [494, 146] on input "text" at bounding box center [515, 141] width 113 height 17
paste input "We've got a problem..."
type input "We've got a problem..."
click at [481, 125] on span "None equal to" at bounding box center [479, 122] width 40 height 9
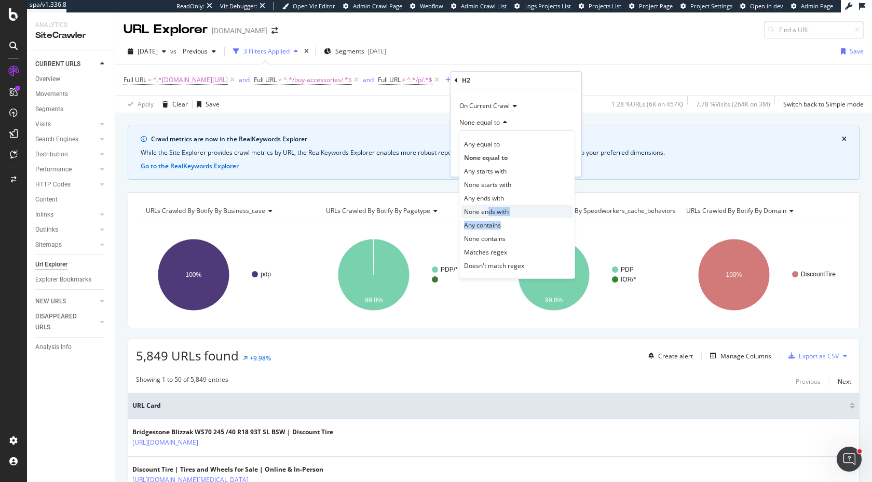
drag, startPoint x: 491, startPoint y: 229, endPoint x: 489, endPoint y: 209, distance: 20.4
click at [489, 209] on div "Any equal to None equal to Any starts with None starts with Any ends with None …" at bounding box center [517, 204] width 116 height 148
click at [484, 238] on span "None contains" at bounding box center [485, 238] width 42 height 9
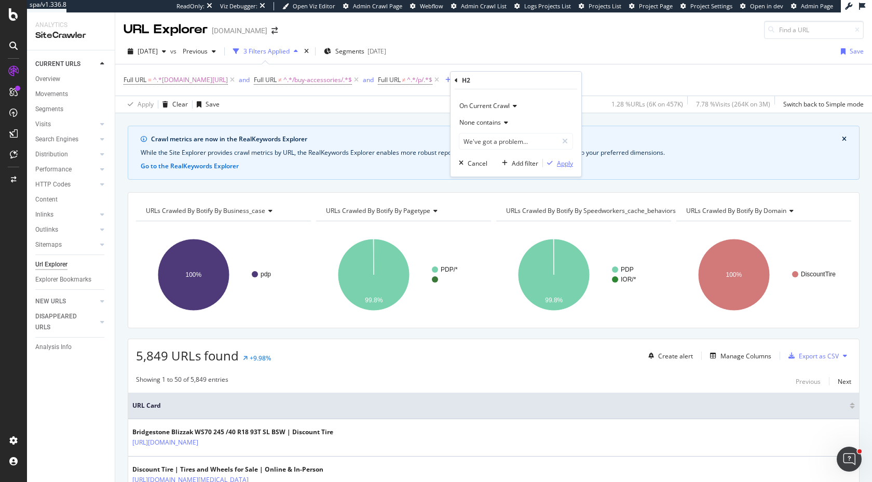
click at [560, 165] on div "Apply" at bounding box center [565, 163] width 16 height 9
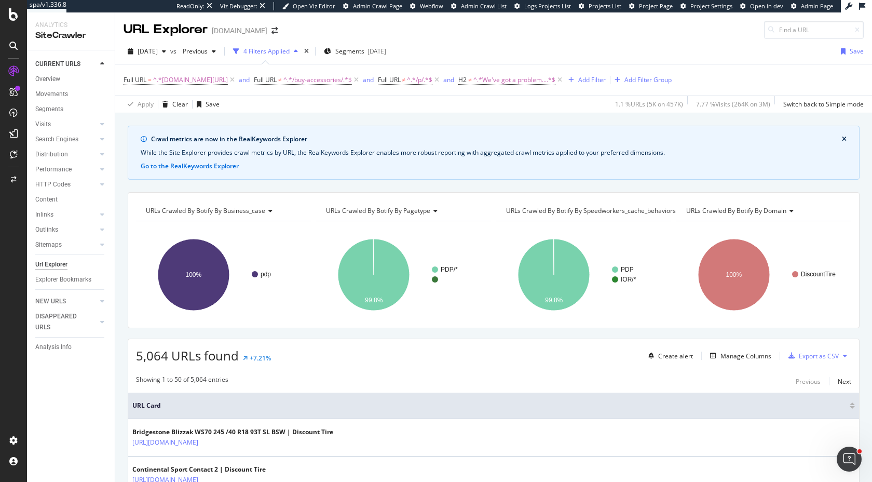
scroll to position [65, 0]
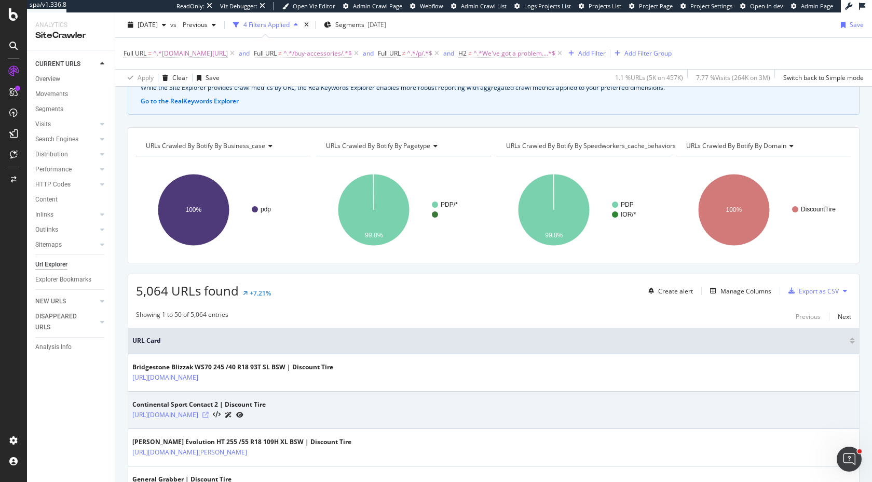
click at [209, 413] on icon at bounding box center [205, 415] width 6 height 6
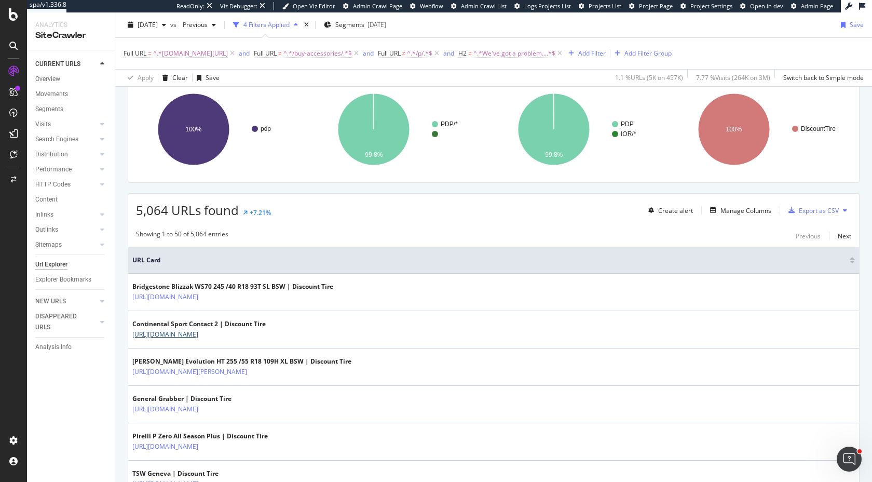
scroll to position [177, 0]
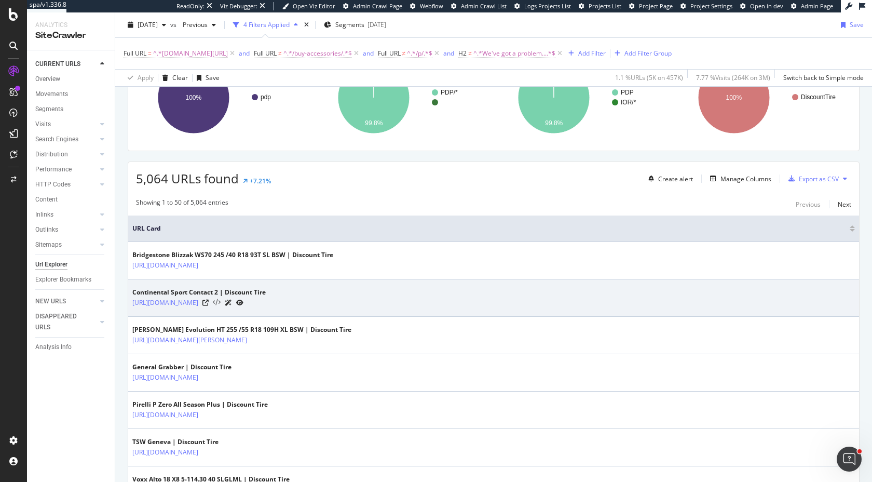
click at [221, 302] on icon at bounding box center [217, 302] width 8 height 7
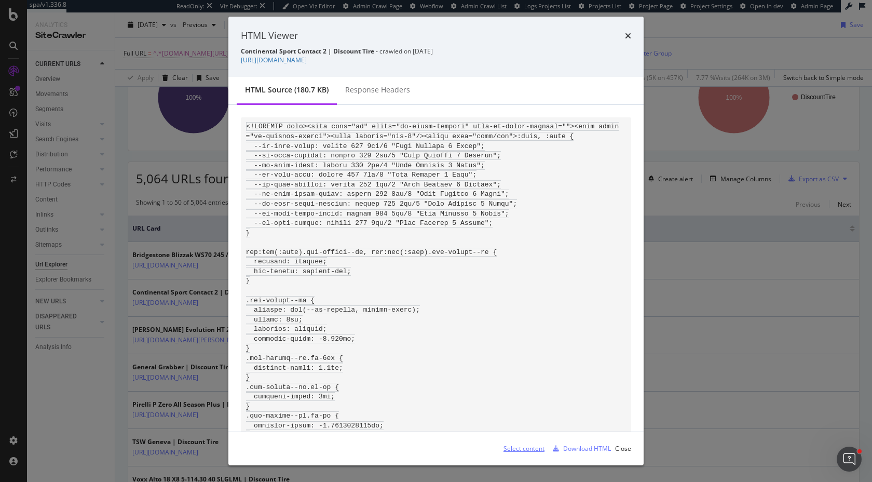
click at [526, 447] on div "Select content" at bounding box center [524, 448] width 41 height 9
click at [627, 38] on icon "times" at bounding box center [628, 36] width 6 height 8
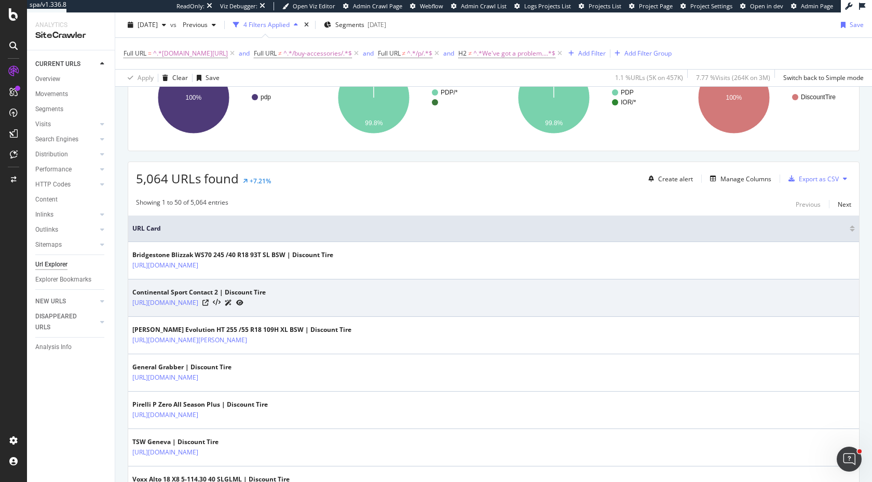
scroll to position [599, 0]
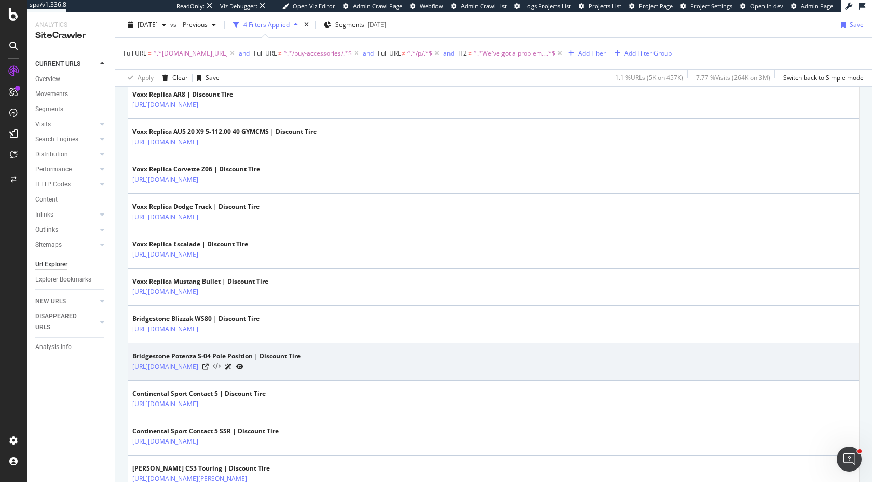
click at [221, 367] on icon at bounding box center [217, 366] width 8 height 7
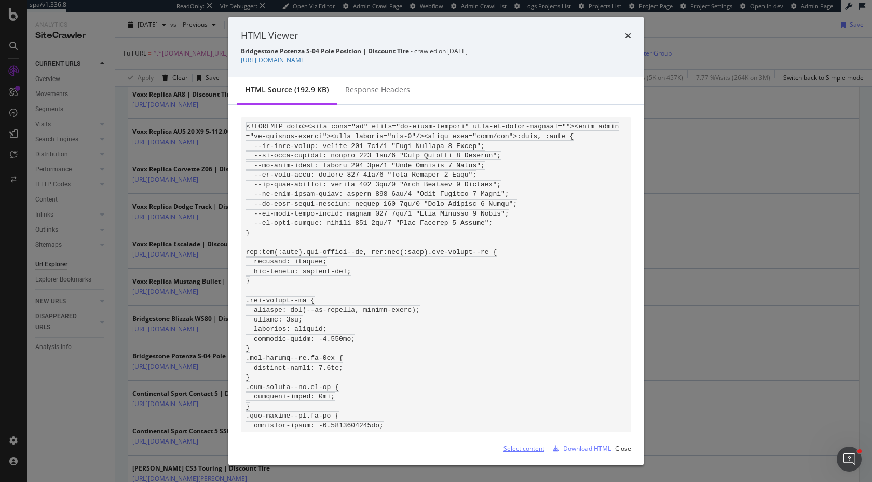
click at [527, 443] on div "Select content" at bounding box center [519, 449] width 49 height 16
click at [188, 272] on div "HTML Viewer Bridgestone Potenza S-04 Pole Position | Discount Tire - crawled on…" at bounding box center [436, 241] width 872 height 482
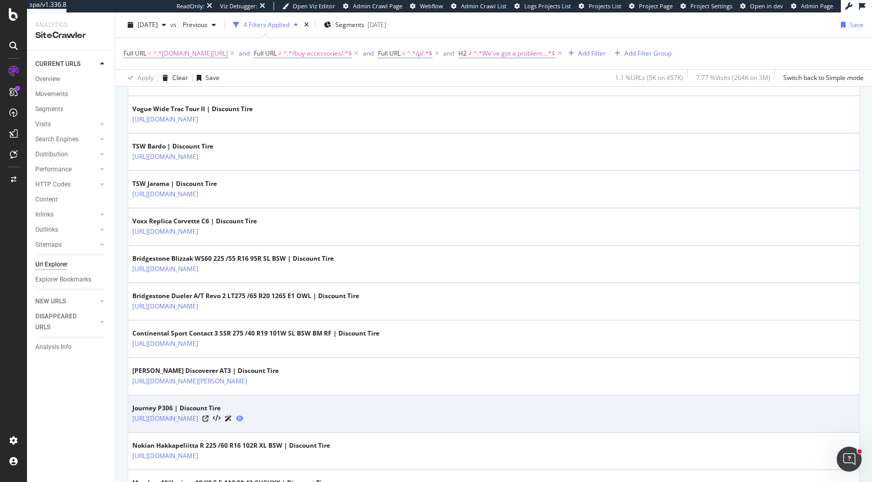
scroll to position [1395, 0]
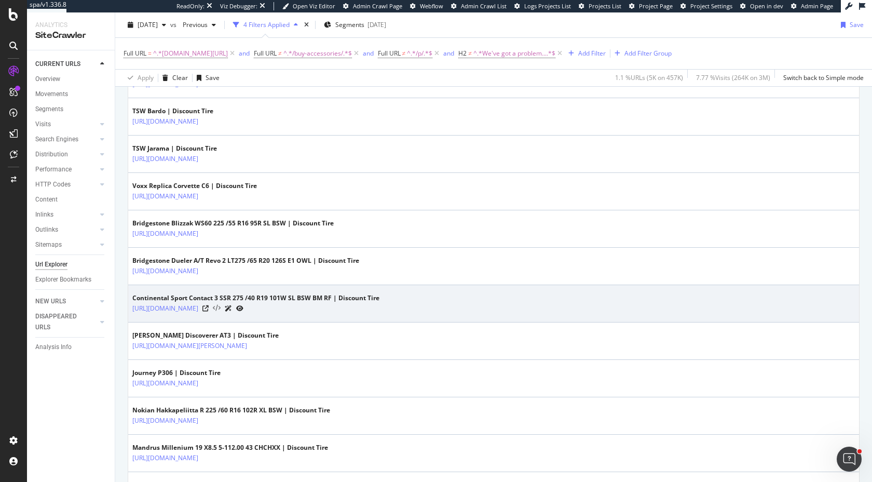
click at [221, 309] on icon at bounding box center [217, 308] width 8 height 7
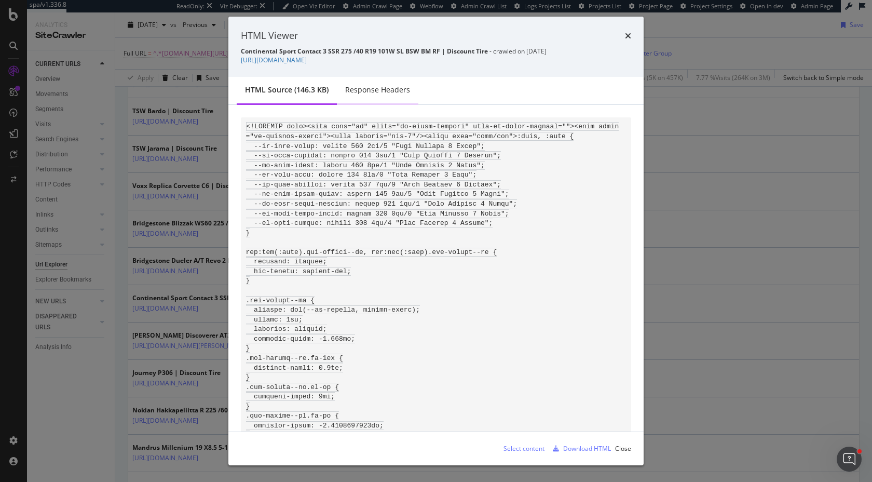
click at [390, 94] on div "Response Headers" at bounding box center [377, 90] width 65 height 10
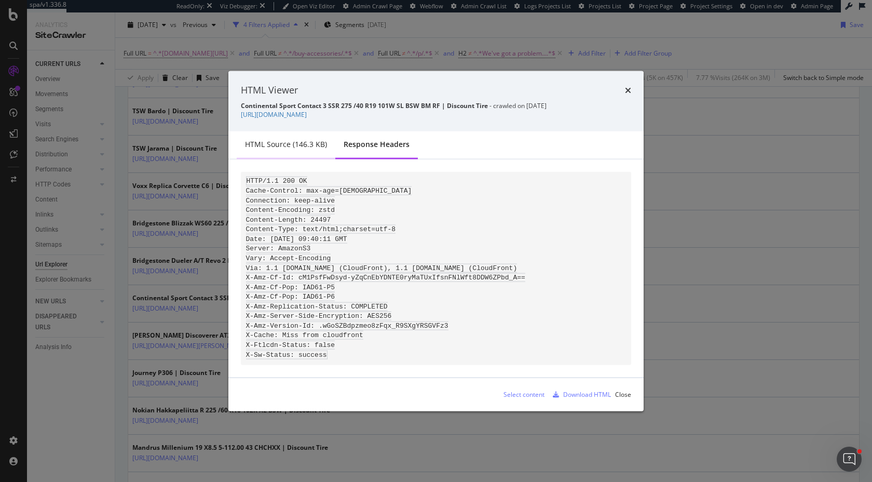
click at [309, 139] on div "HTML source (146.3 KB)" at bounding box center [286, 144] width 82 height 10
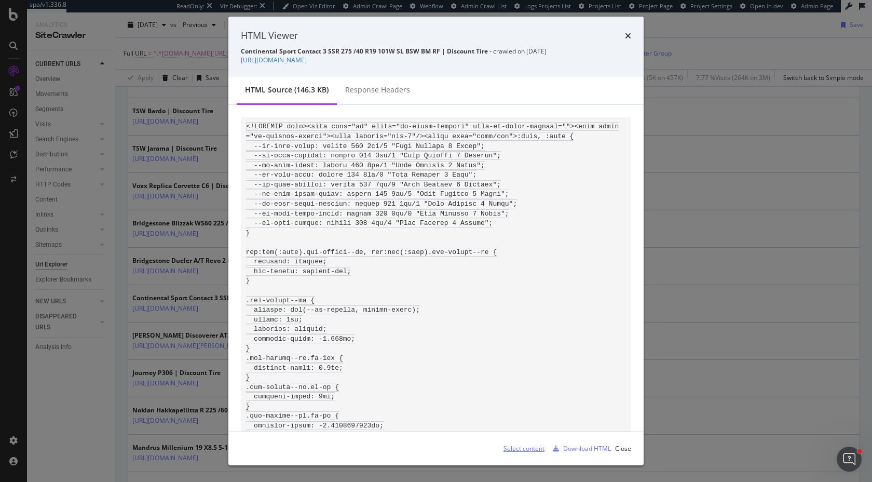
click at [527, 446] on div "Select content" at bounding box center [524, 448] width 41 height 9
click at [627, 35] on icon "times" at bounding box center [628, 36] width 6 height 8
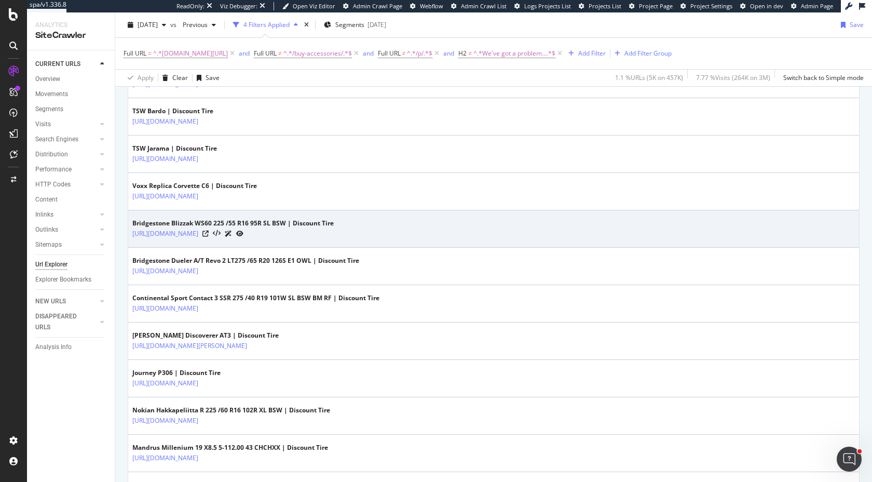
scroll to position [1857, 0]
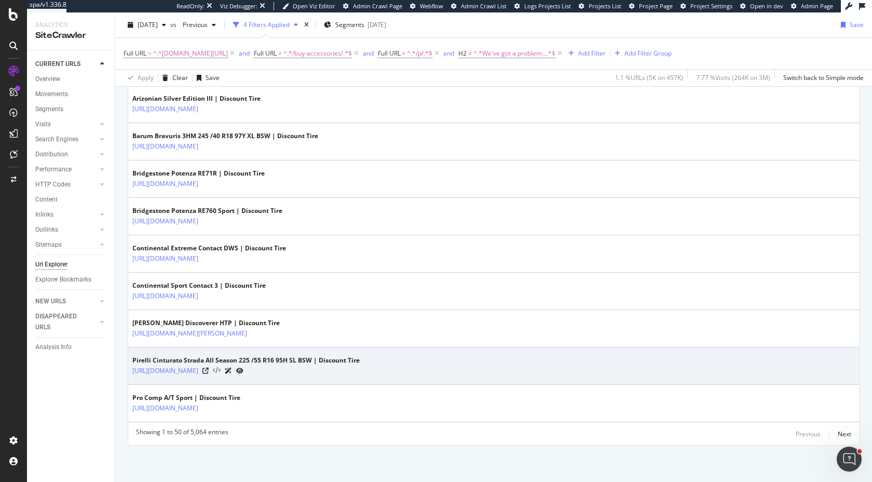
click at [221, 371] on icon at bounding box center [217, 370] width 8 height 7
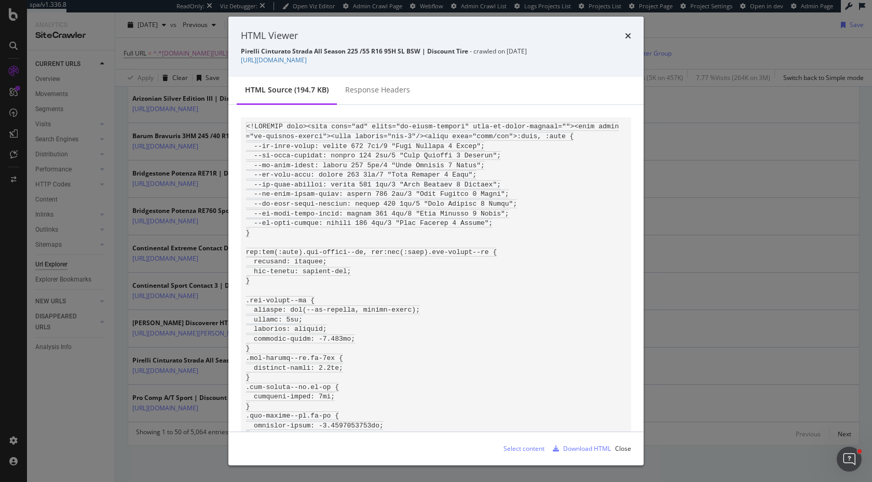
click at [520, 451] on div "Select content" at bounding box center [524, 448] width 41 height 9
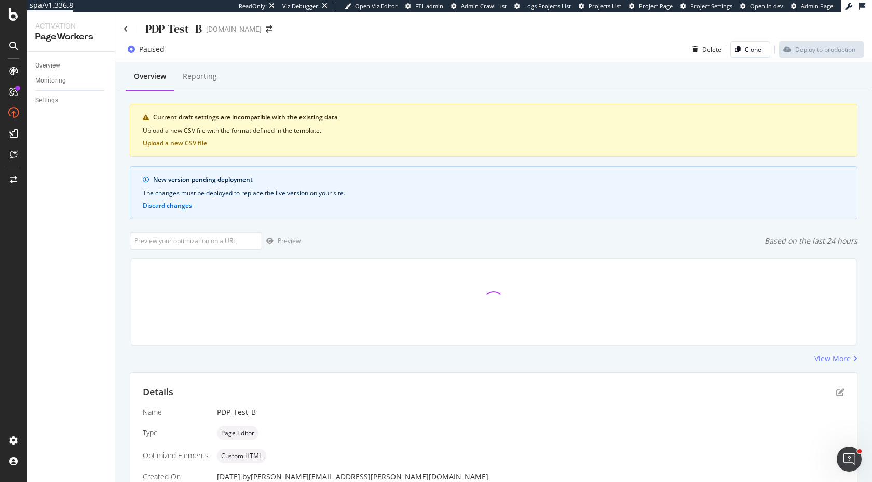
scroll to position [248, 0]
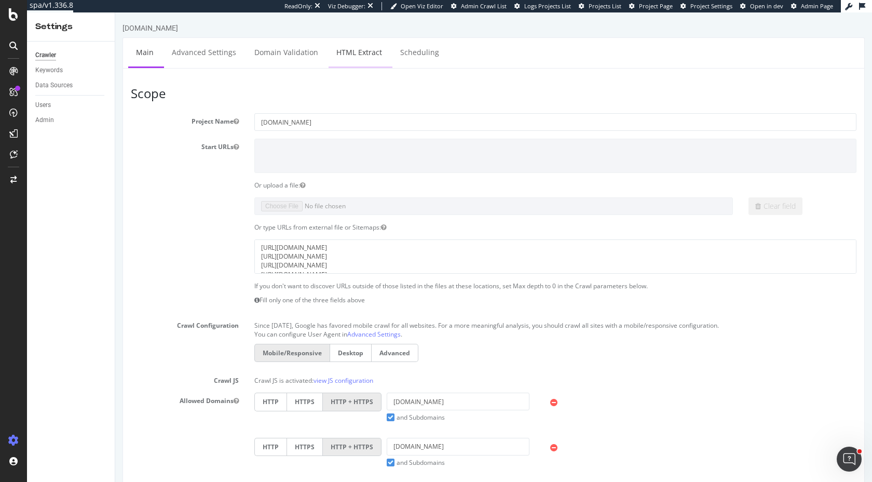
click at [353, 56] on link "HTML Extract" at bounding box center [359, 52] width 61 height 29
select select "count"
select select "exist"
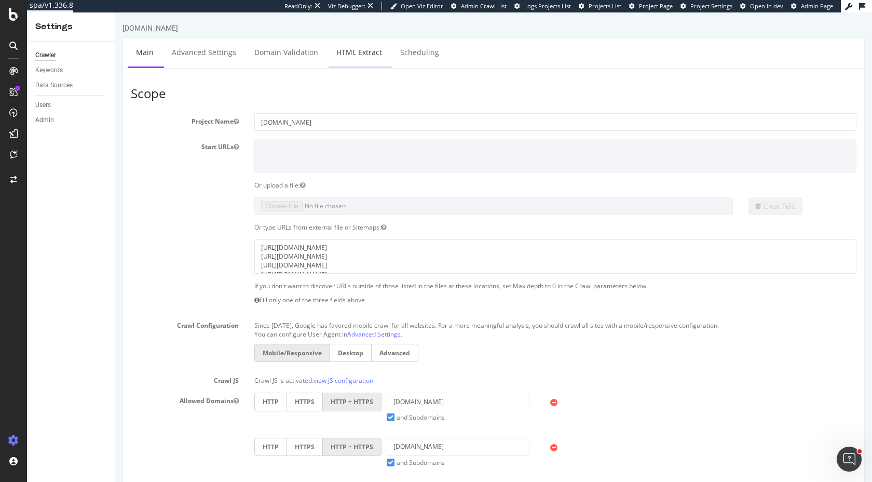
select select "exist"
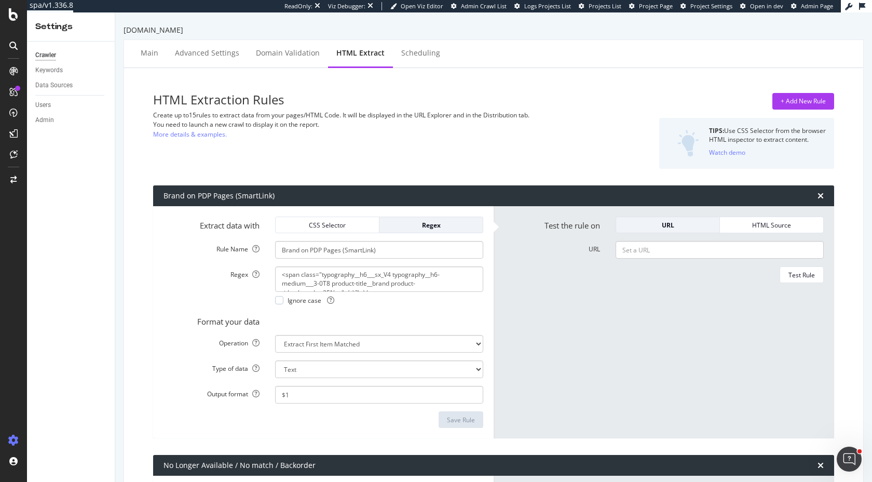
click at [522, 161] on div "HTML Extraction Rules Create up to 15 rules to extract data from your pages/HTM…" at bounding box center [377, 131] width 449 height 76
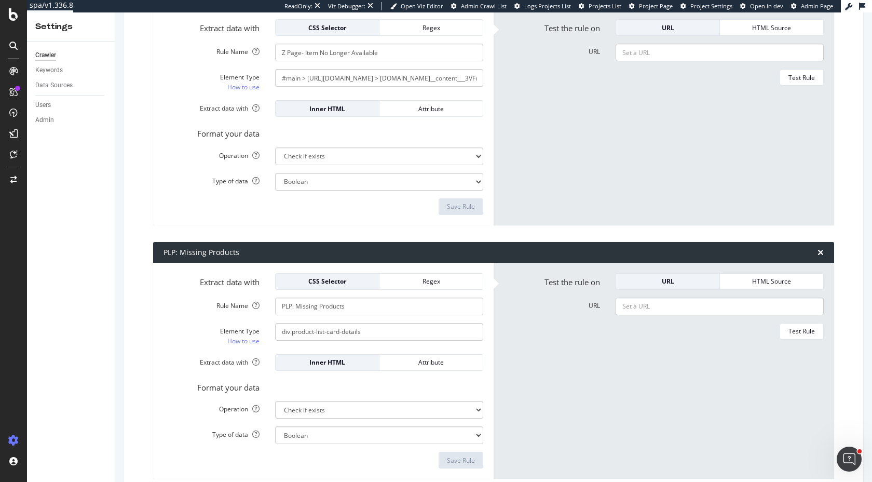
scroll to position [2602, 0]
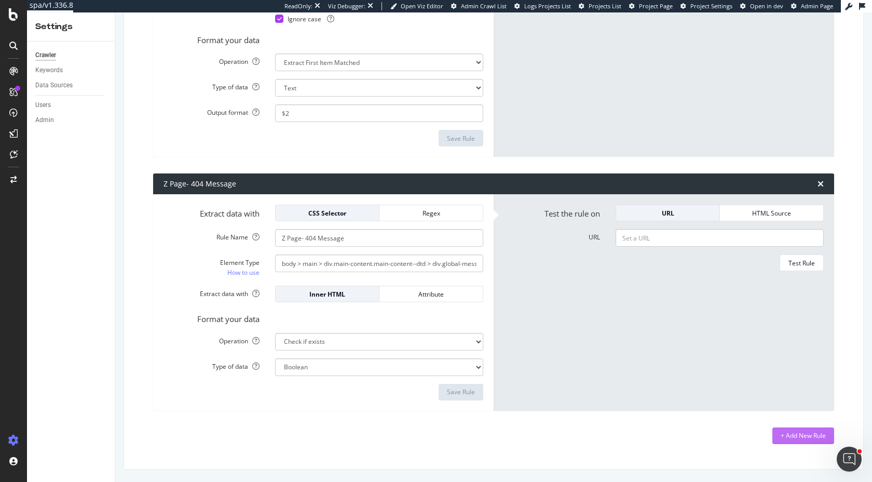
click at [798, 433] on div "+ Add New Rule" at bounding box center [803, 435] width 45 height 9
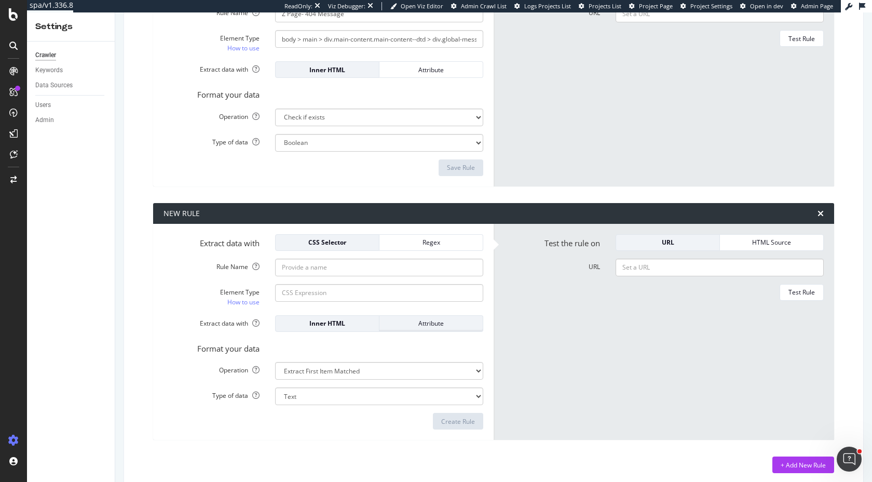
scroll to position [2834, 0]
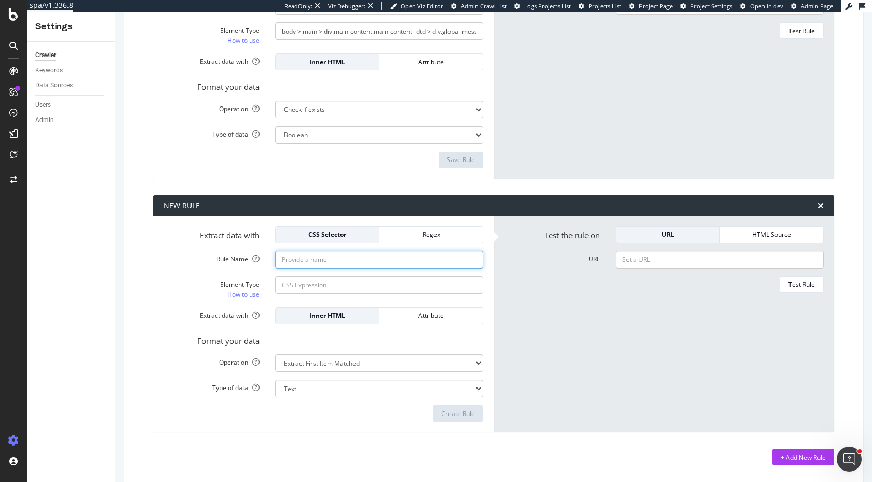
type input "//PO"
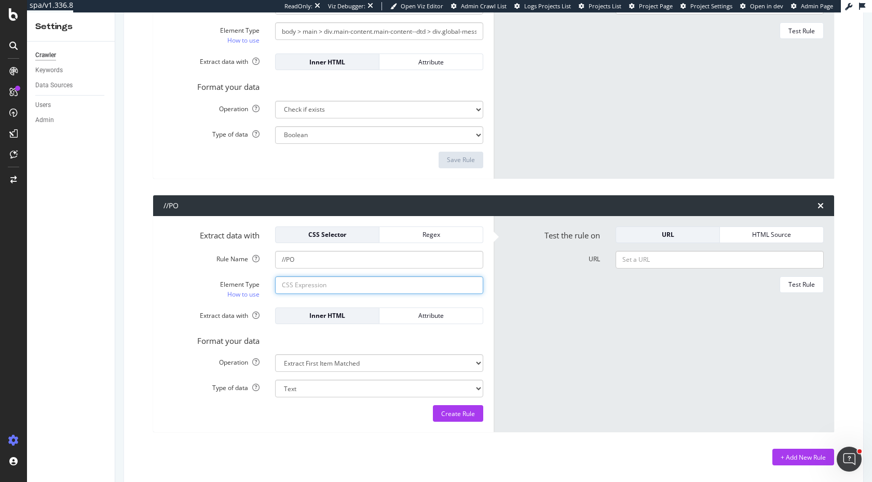
paste input ".product-detail-page__ratings-header___2bPxk"
type input ".product-detail-page__ratings-header___2bPxk"
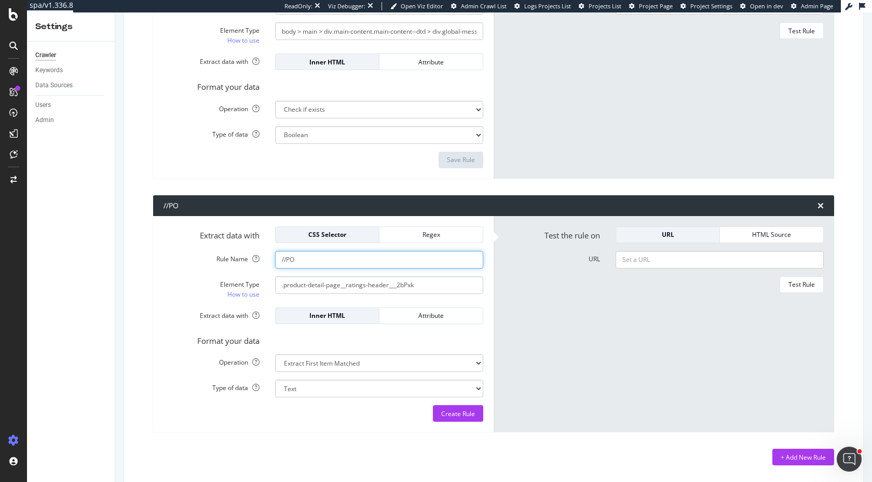
type input "Rating Header //PO"
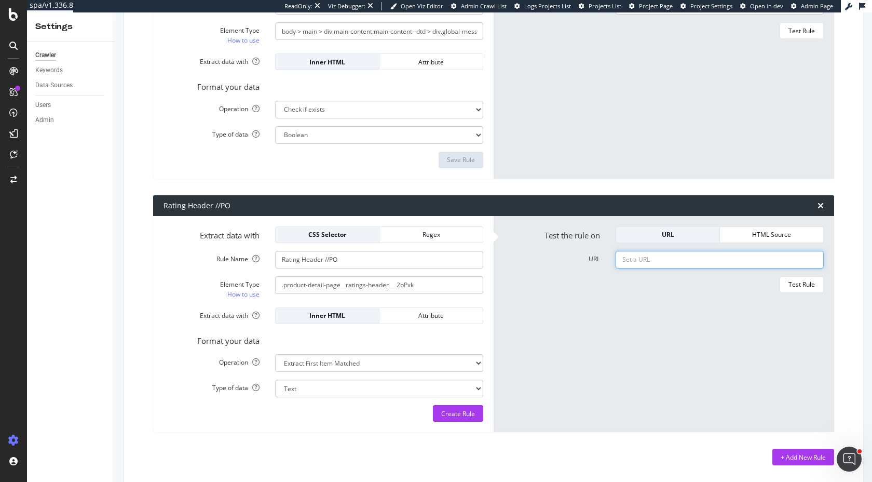
click at [761, 236] on div "HTML Source" at bounding box center [771, 234] width 87 height 9
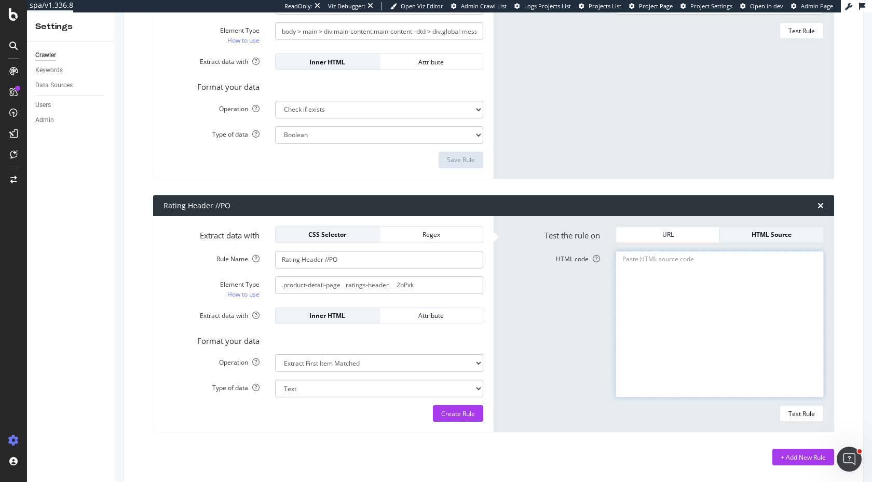
click at [660, 280] on textarea "HTML code" at bounding box center [720, 324] width 208 height 147
paste textarea "<!DOCTYPE html><html lang="en" class="js-focus-visible" data-js-focus-visible="…"
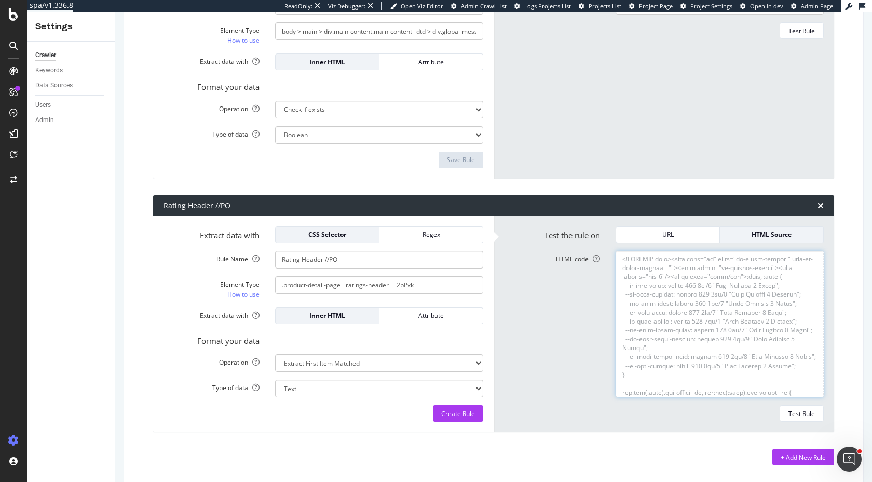
scroll to position [33103, 0]
type textarea "<!DOCTYPE html><html lang="en" class="js-focus-visible" data-js-focus-visible="…"
click at [804, 415] on div "Test Rule" at bounding box center [802, 413] width 26 height 9
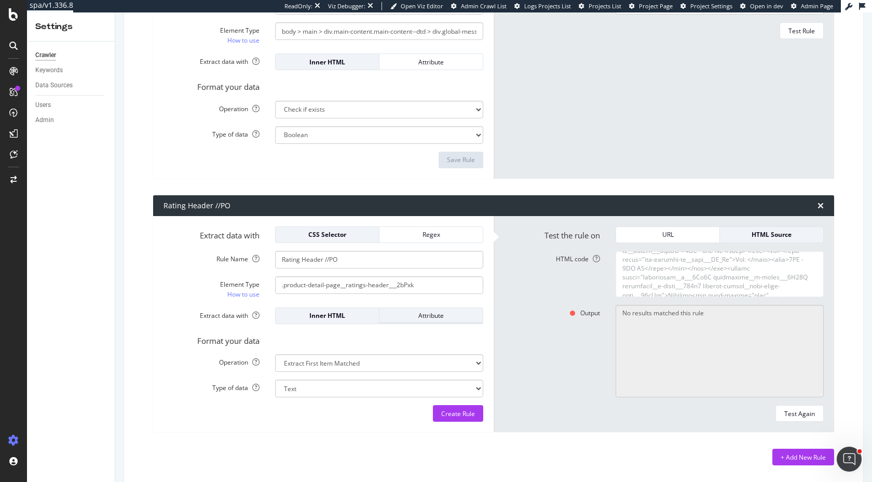
click at [419, 321] on div "Attribute" at bounding box center [431, 315] width 87 height 15
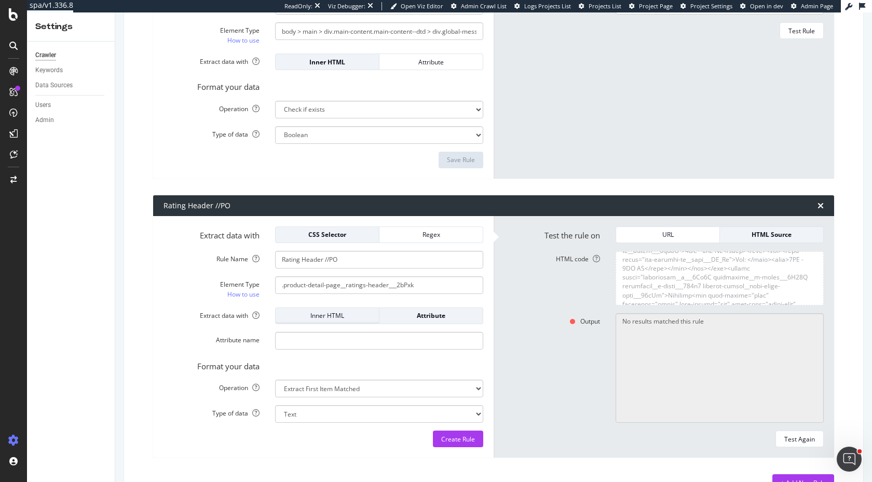
click at [337, 317] on div "Inner HTML" at bounding box center [327, 315] width 87 height 9
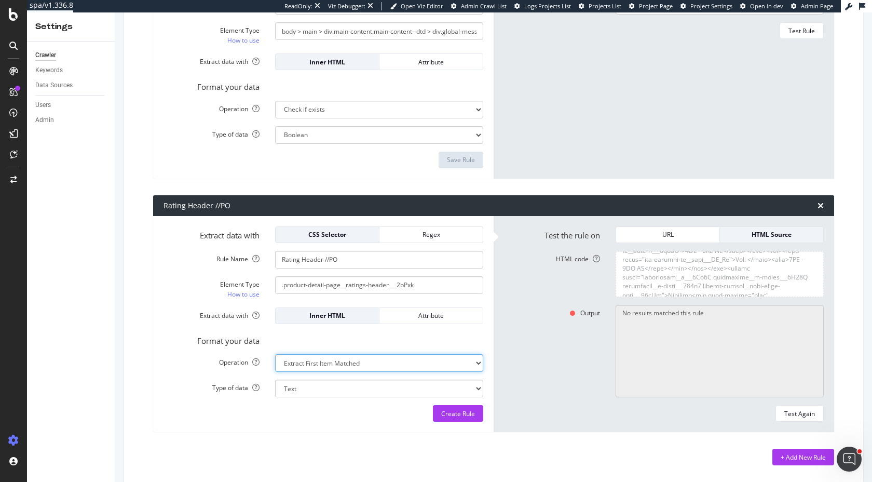
select select "exist"
select select "b"
click at [800, 415] on div "Test Again" at bounding box center [799, 413] width 31 height 9
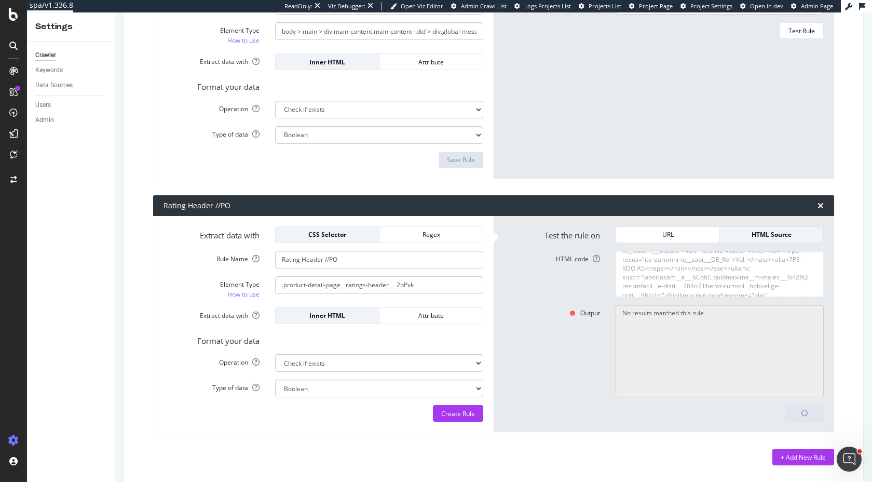
type textarea "No"
click at [666, 278] on textarea "HTML code" at bounding box center [720, 274] width 208 height 46
paste textarea "<!DOCTYPE html><html lang="en" class="js-focus-visible" data-js-focus-visible="…"
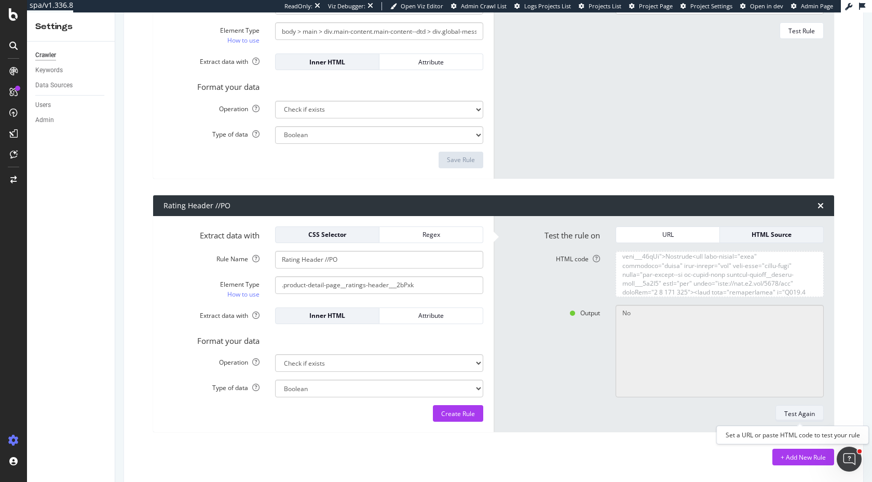
click at [803, 412] on div "Test Again" at bounding box center [799, 413] width 31 height 9
click at [715, 281] on textarea "HTML code" at bounding box center [720, 274] width 208 height 46
paste textarea "Continental Sport Contact 3 SSR 275 /40 R19 101W SL BSW BM RF | Discount Tire</…"
type textarea "<!DOCTYPE html><html lang="en" class="js-focus-visible" data-js-focus-visible="…"
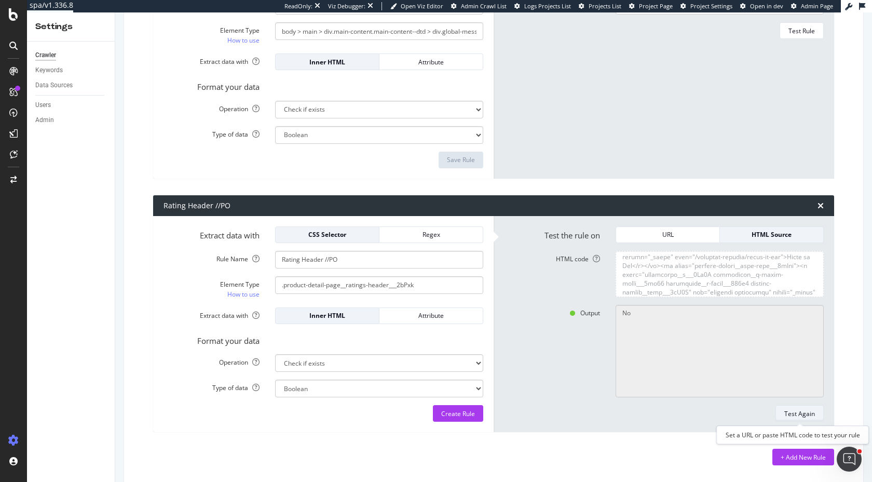
click at [788, 416] on div "Test Again" at bounding box center [799, 413] width 31 height 9
click at [796, 407] on div "Test Again" at bounding box center [799, 413] width 31 height 15
click at [698, 275] on textarea "HTML code" at bounding box center [720, 274] width 208 height 46
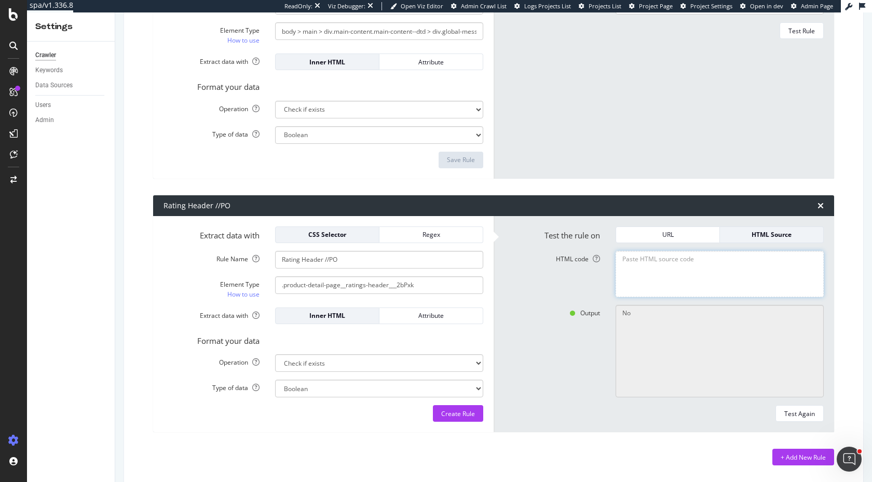
scroll to position [0, 0]
paste textarea "<!DOCTYPE html><html lang="en" class="js-focus-visible" data-js-focus-visible="…"
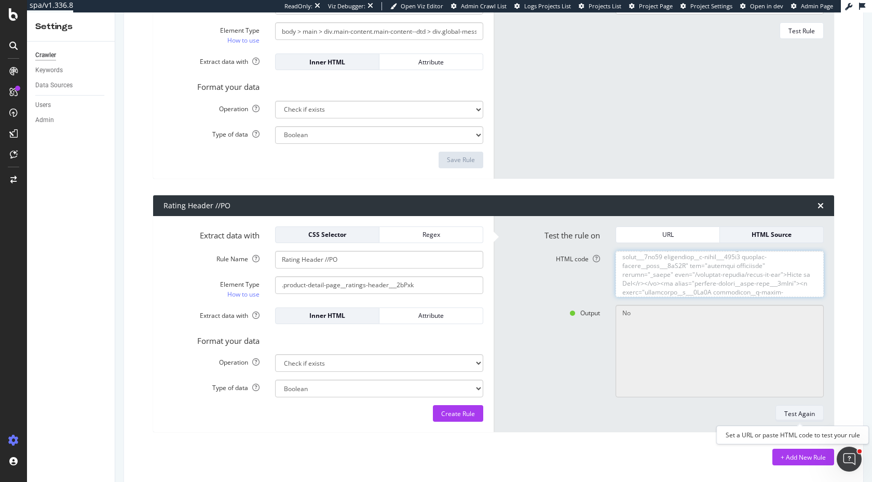
type textarea "<!DOCTYPE html><html lang="en" class="js-focus-visible" data-js-focus-visible="…"
click at [794, 415] on div "Test Again" at bounding box center [799, 413] width 31 height 9
click at [580, 143] on form "Test the rule on URL HTML Source URL Test Rule" at bounding box center [664, 70] width 320 height 196
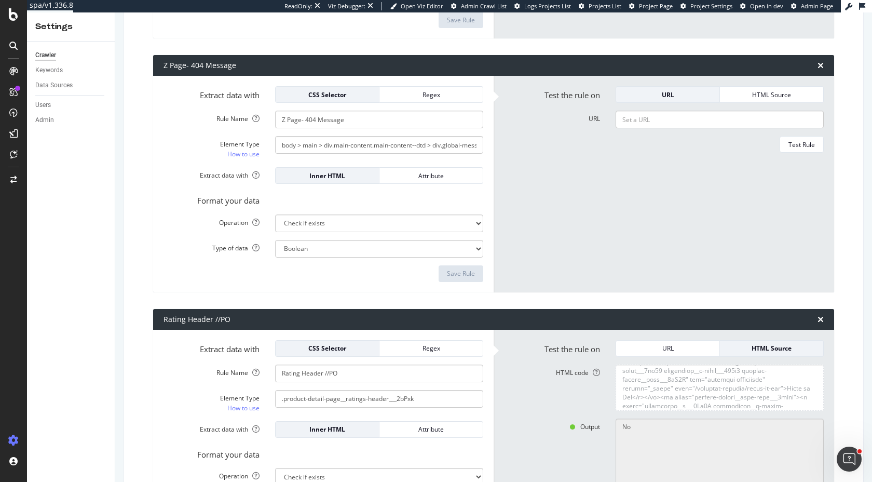
scroll to position [2719, 0]
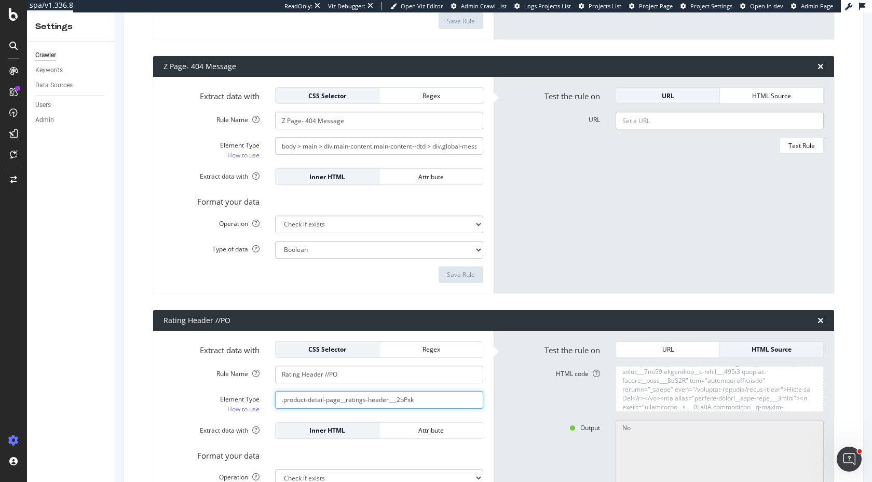
drag, startPoint x: 433, startPoint y: 397, endPoint x: 182, endPoint y: 397, distance: 251.3
click at [182, 397] on div "Element Type How to use .product-detail-page__ratings-header___2bPxk" at bounding box center [323, 402] width 335 height 23
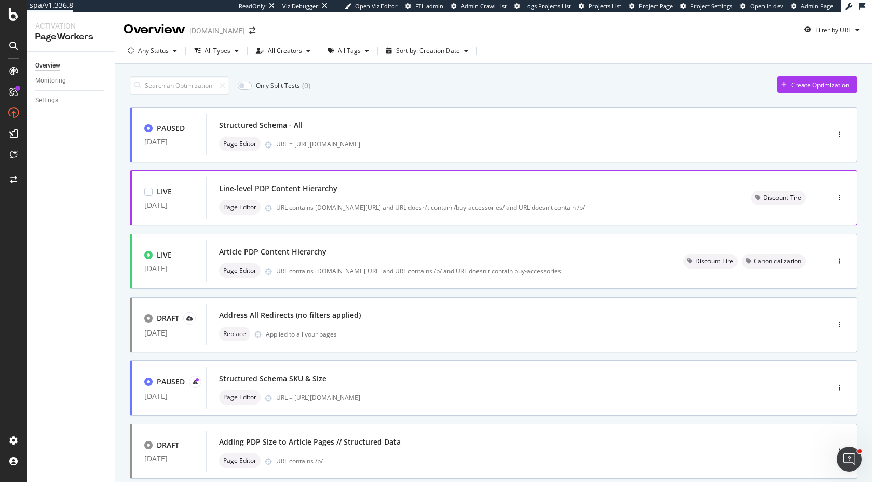
click at [293, 194] on div "Line-level PDP Content Hierarchy" at bounding box center [472, 188] width 507 height 15
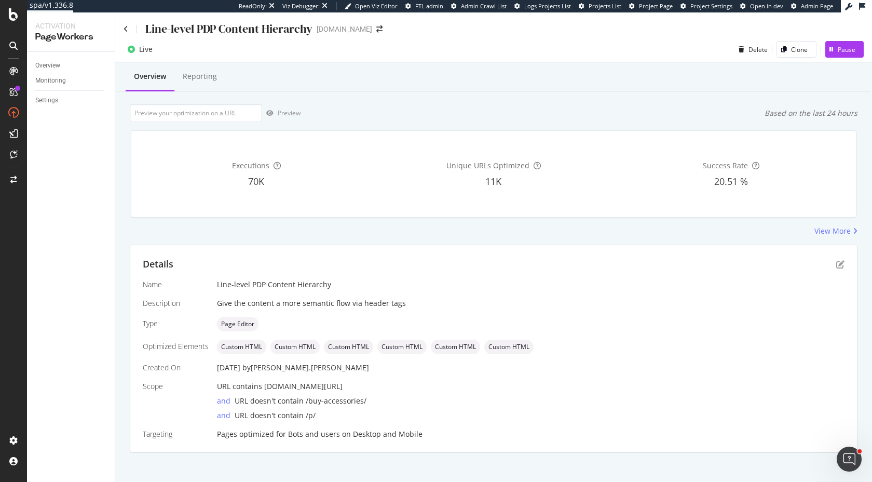
scroll to position [7, 0]
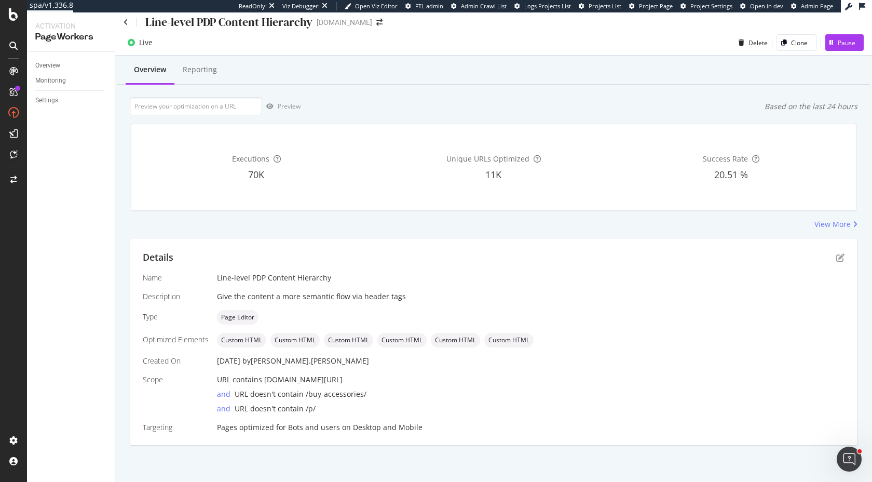
click at [751, 157] on div "Success Rate" at bounding box center [731, 159] width 233 height 10
click at [750, 159] on div "Success Rate" at bounding box center [731, 159] width 233 height 10
click at [198, 70] on div "Reporting" at bounding box center [200, 69] width 34 height 10
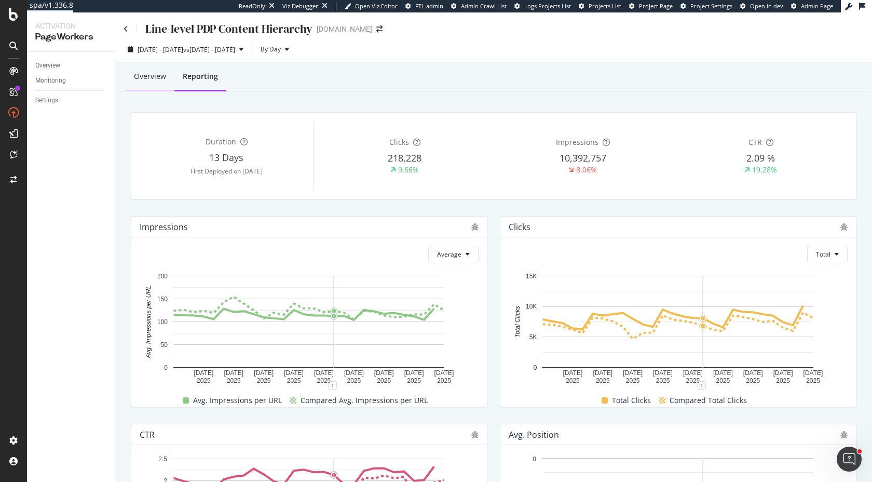
click at [136, 73] on div "Overview" at bounding box center [150, 76] width 32 height 10
